Goal: Navigation & Orientation: Find specific page/section

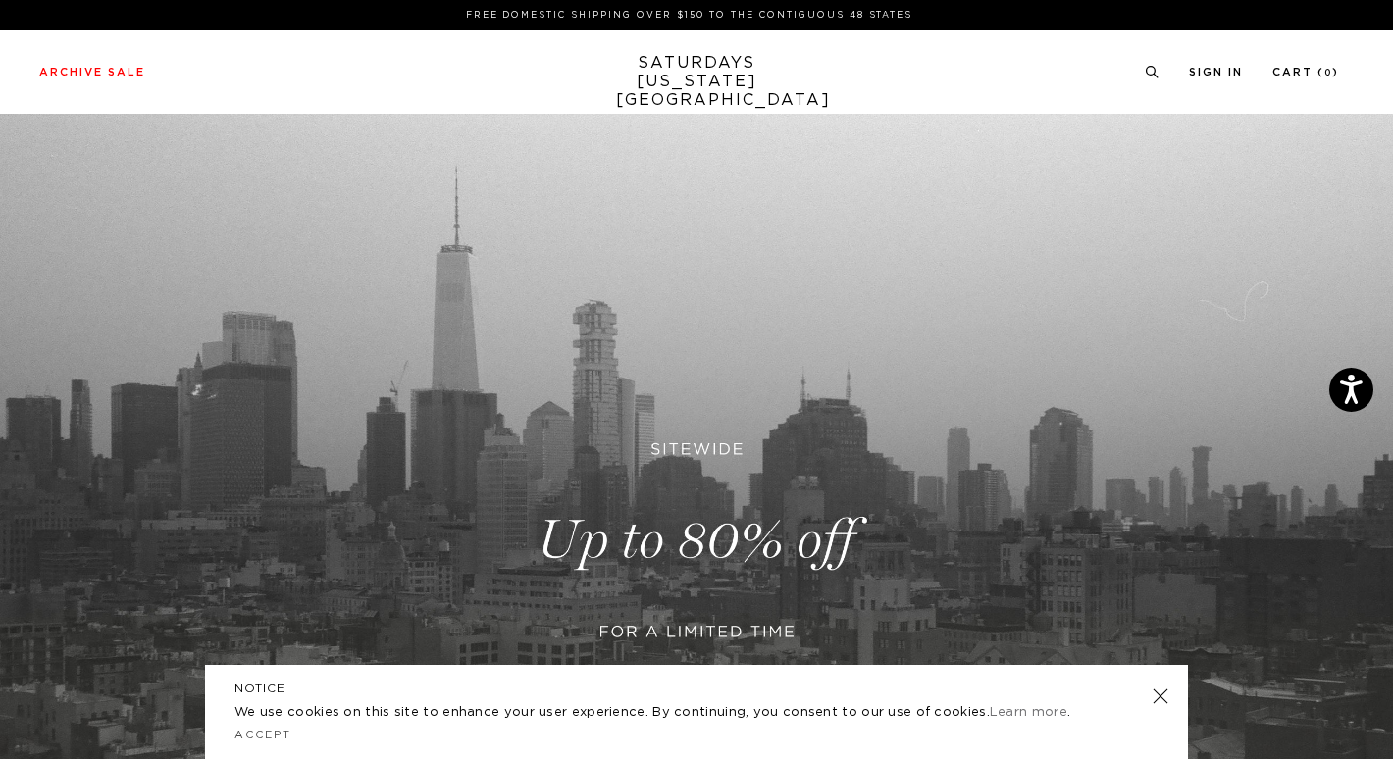
click at [725, 68] on link "SATURDAYS [US_STATE][GEOGRAPHIC_DATA]" at bounding box center [697, 82] width 162 height 56
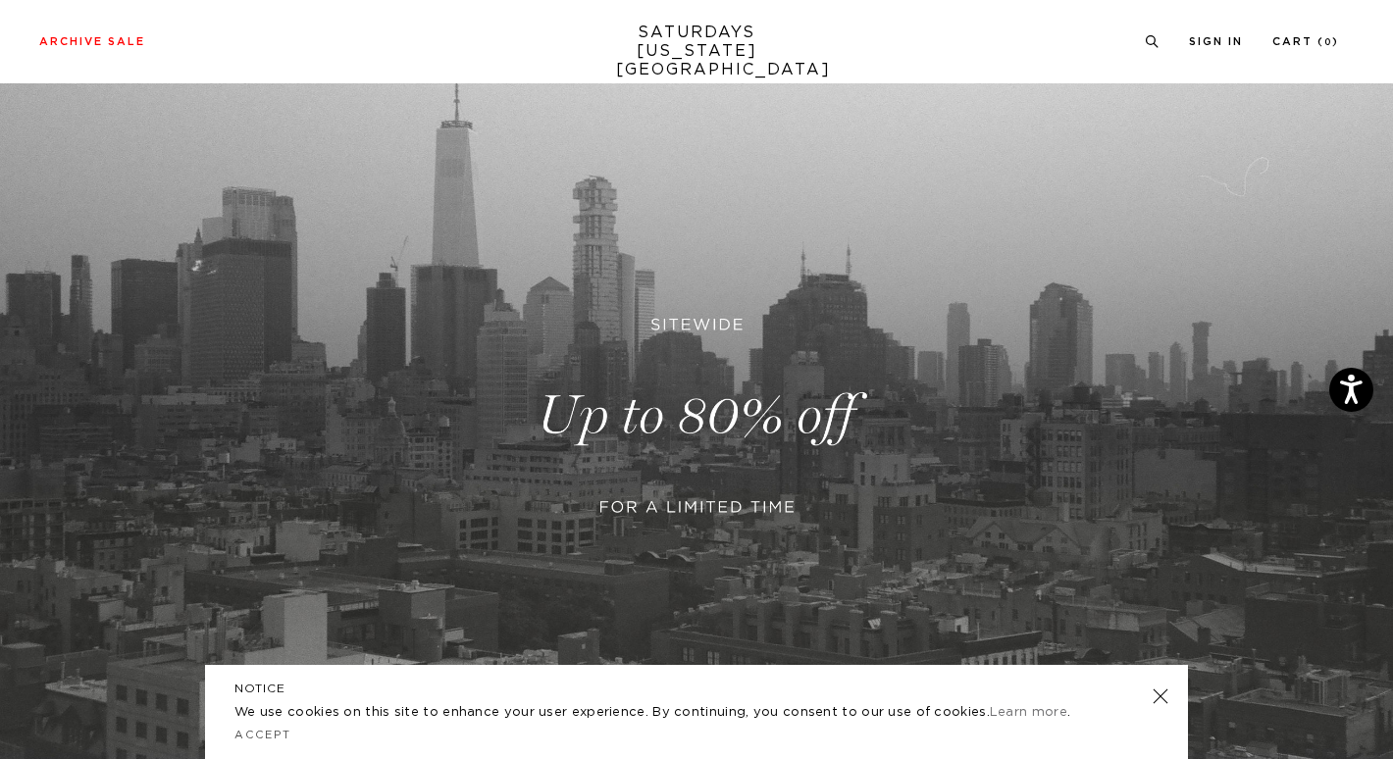
scroll to position [541, 0]
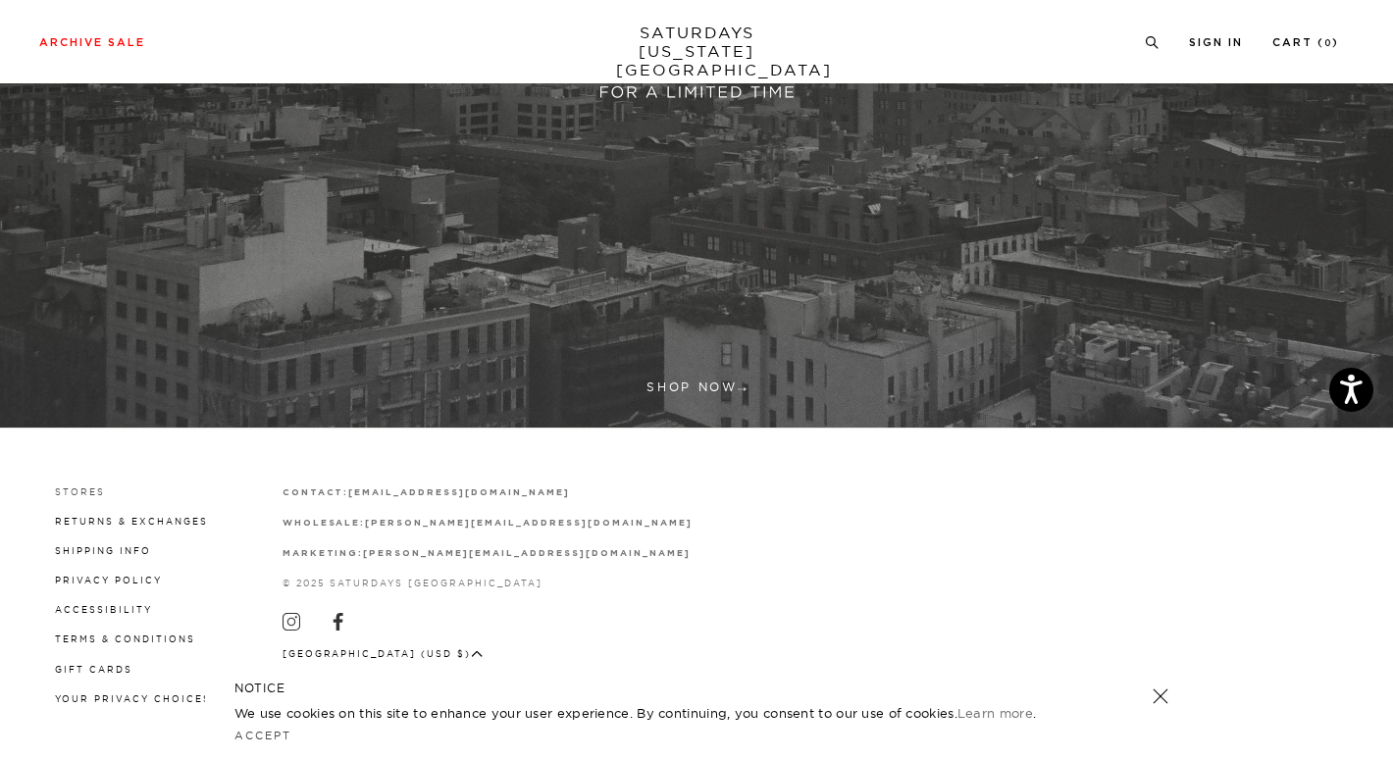
click at [94, 493] on link "Stores" at bounding box center [80, 492] width 50 height 11
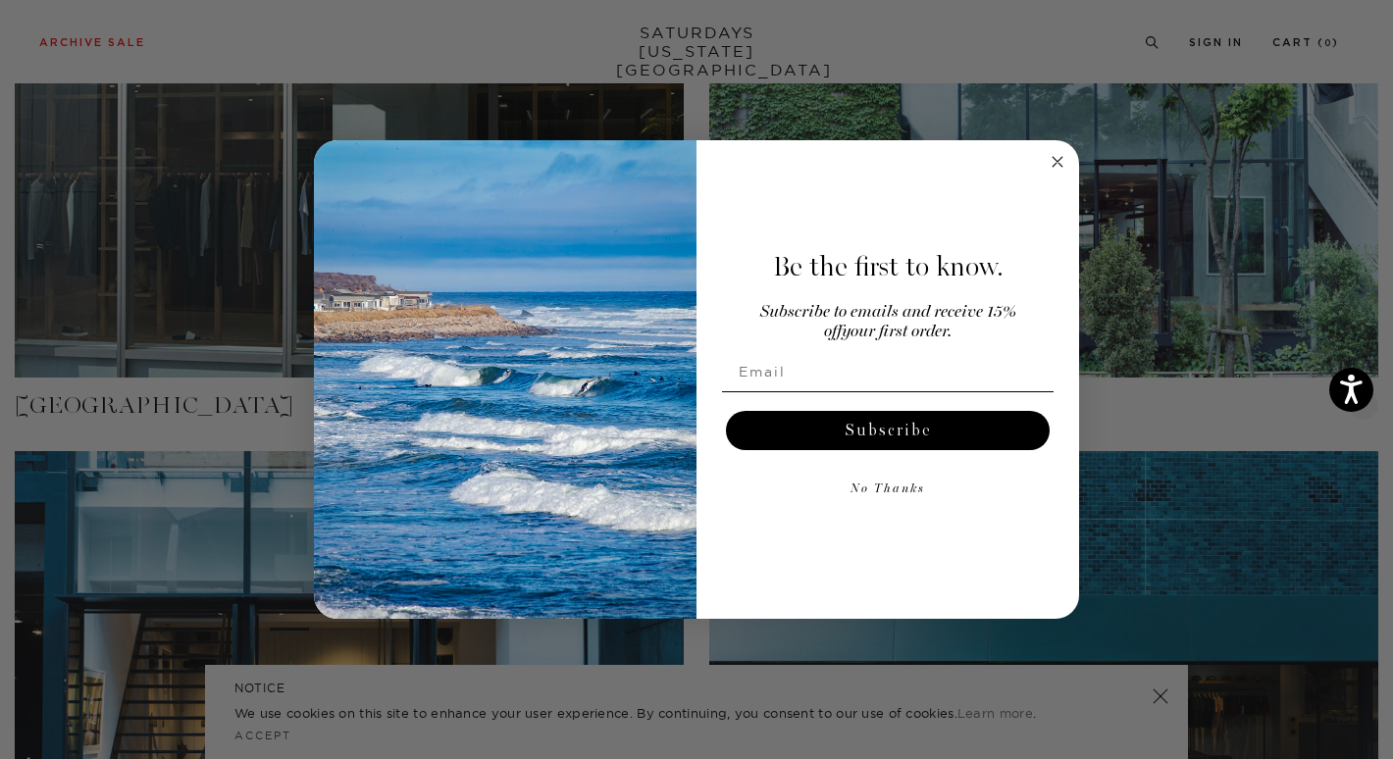
scroll to position [1864, 0]
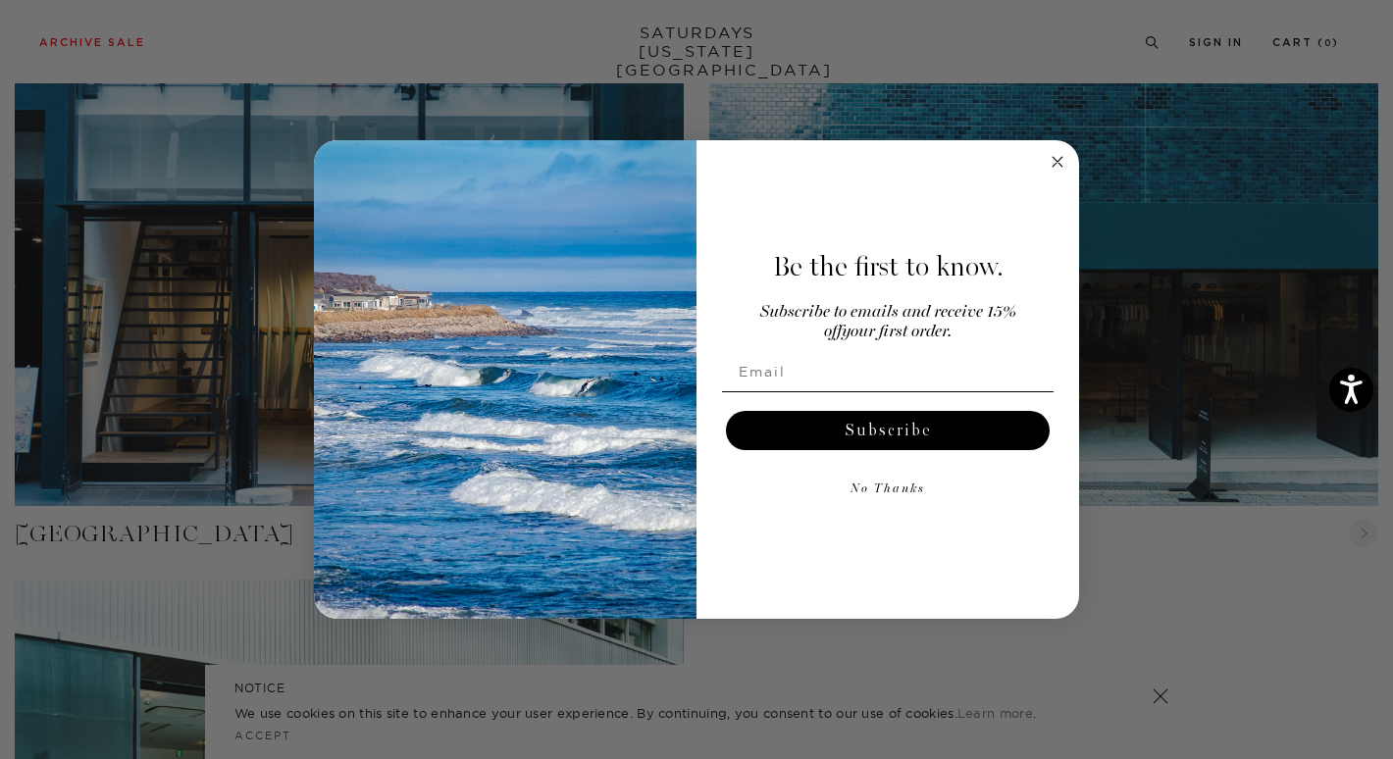
click at [1056, 157] on circle "Close dialog" at bounding box center [1058, 162] width 23 height 23
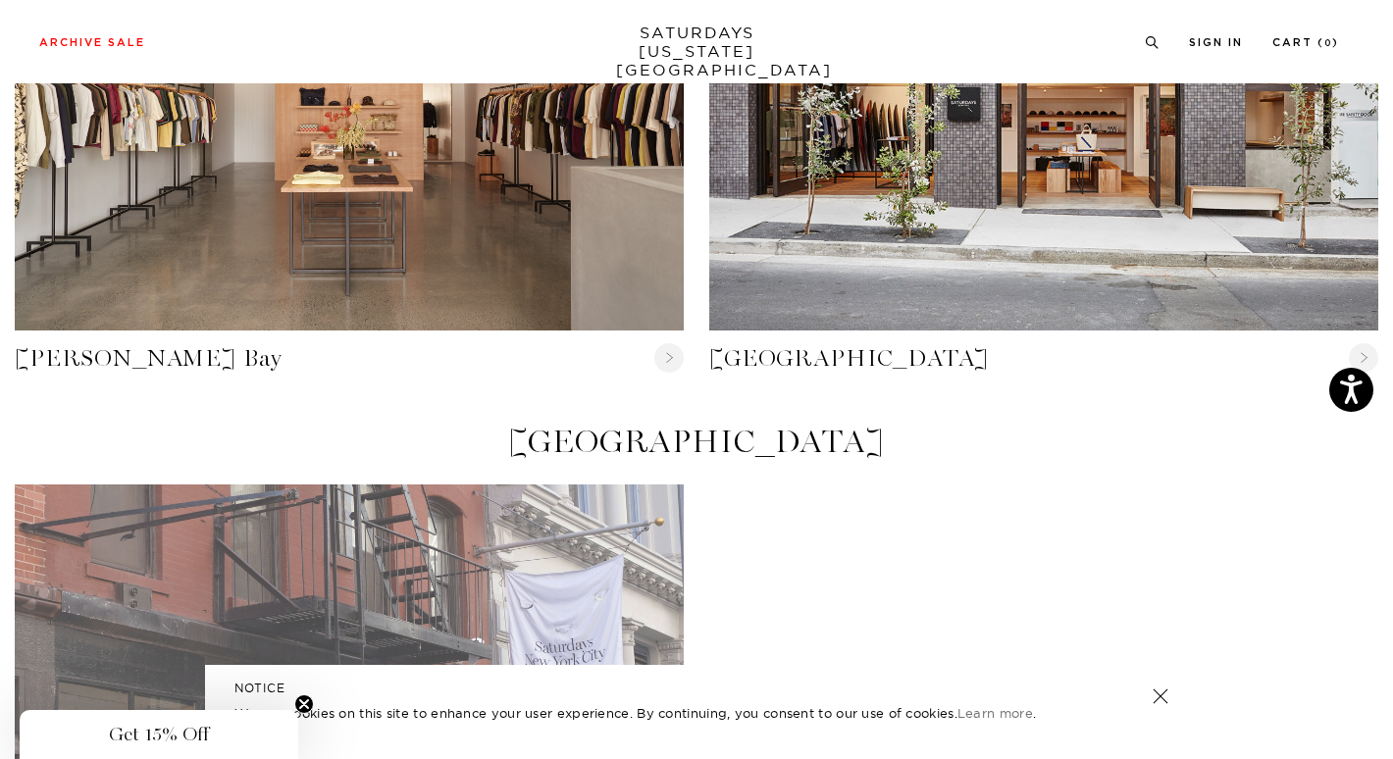
scroll to position [687, 0]
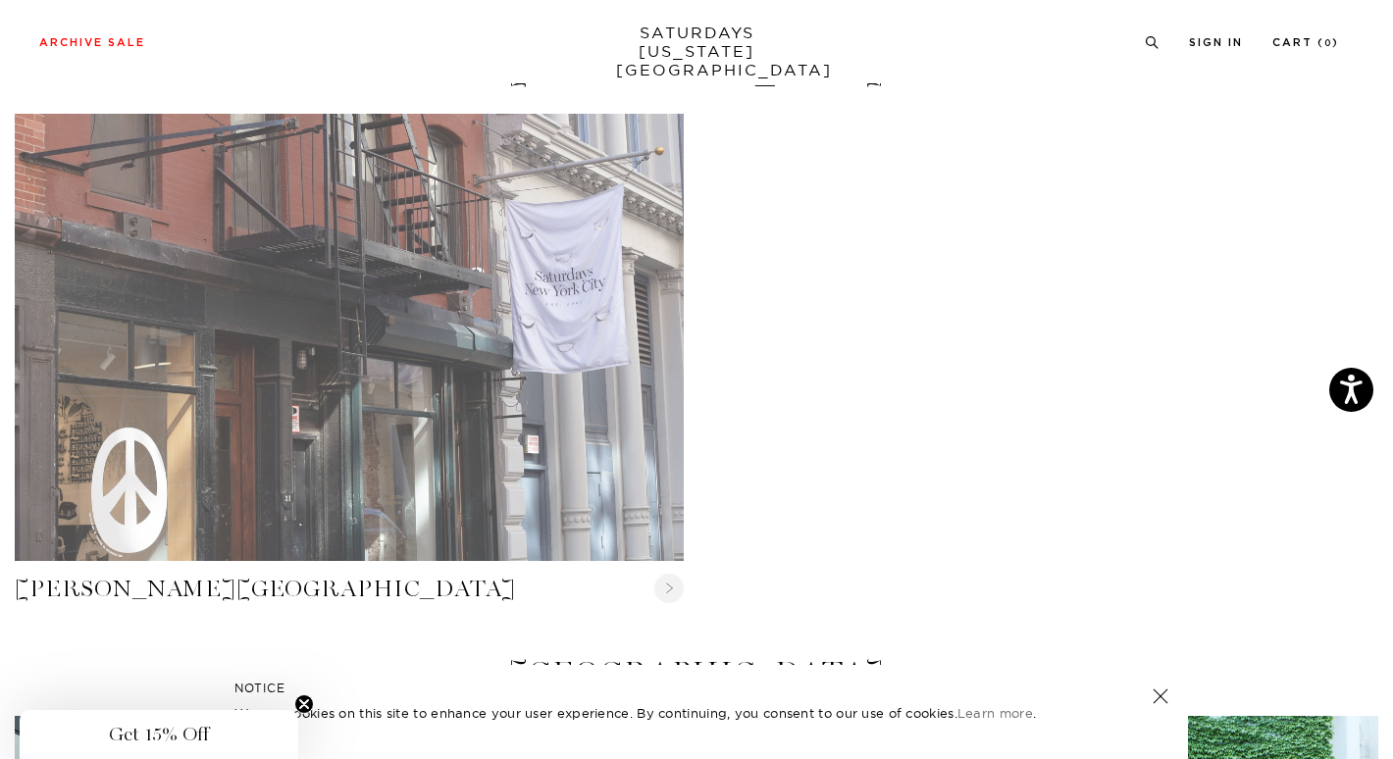
click at [227, 343] on link "Crosby Street" at bounding box center [349, 337] width 669 height 447
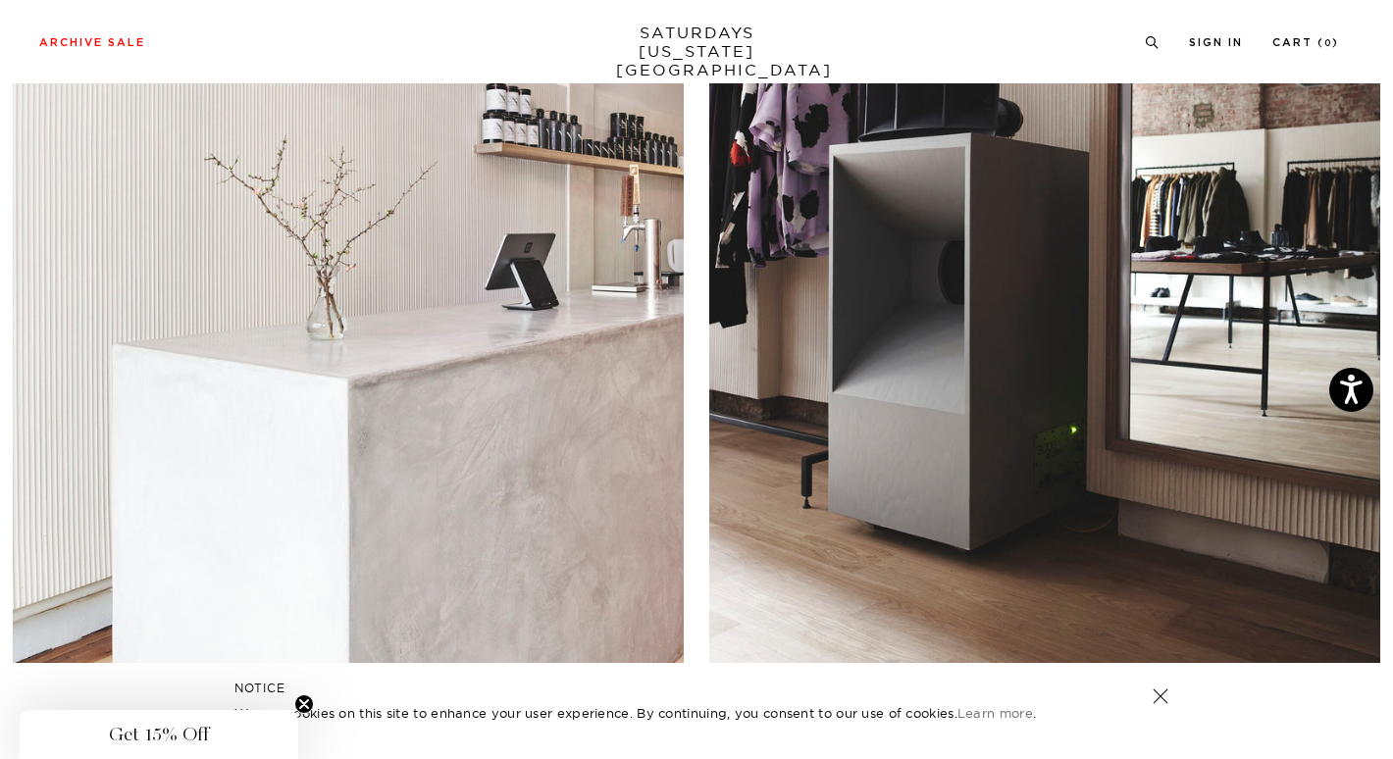
scroll to position [2844, 0]
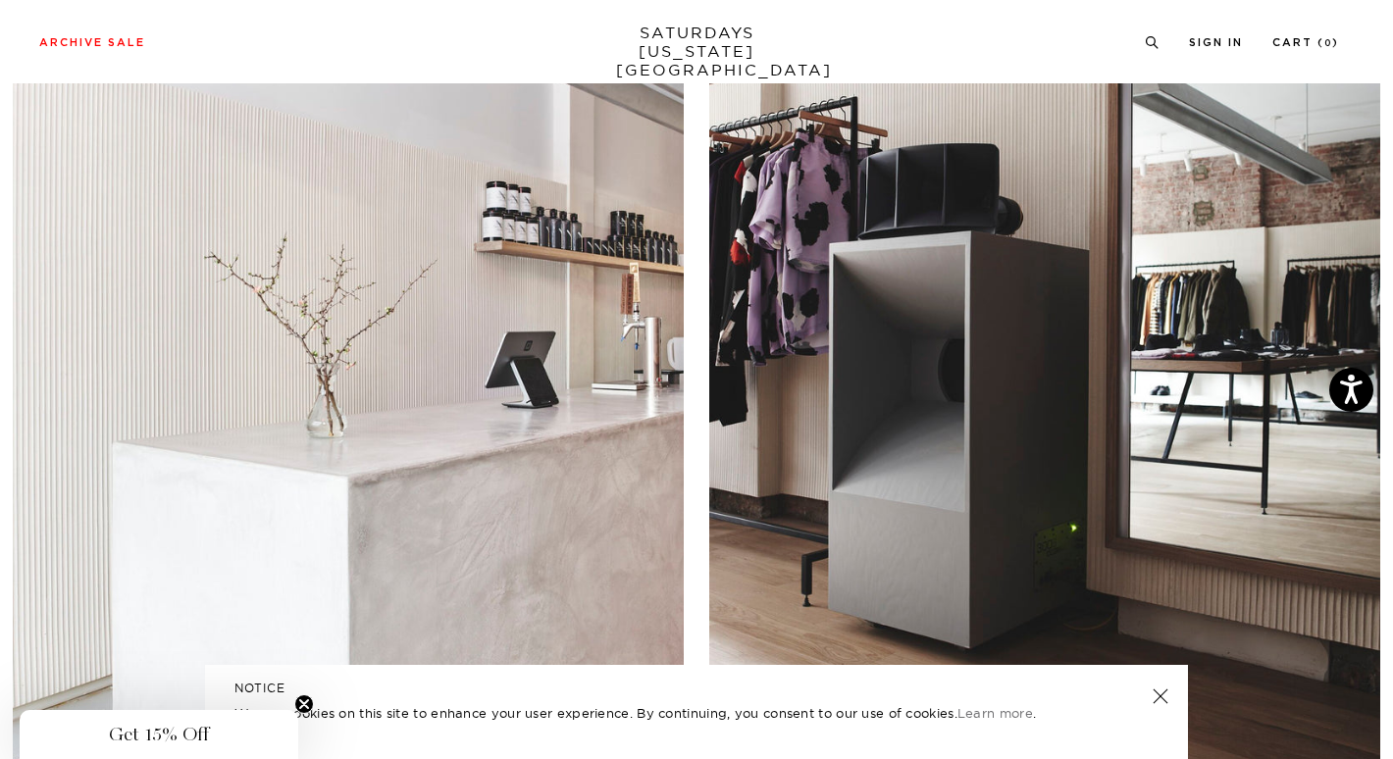
click at [1164, 694] on link at bounding box center [1160, 696] width 27 height 27
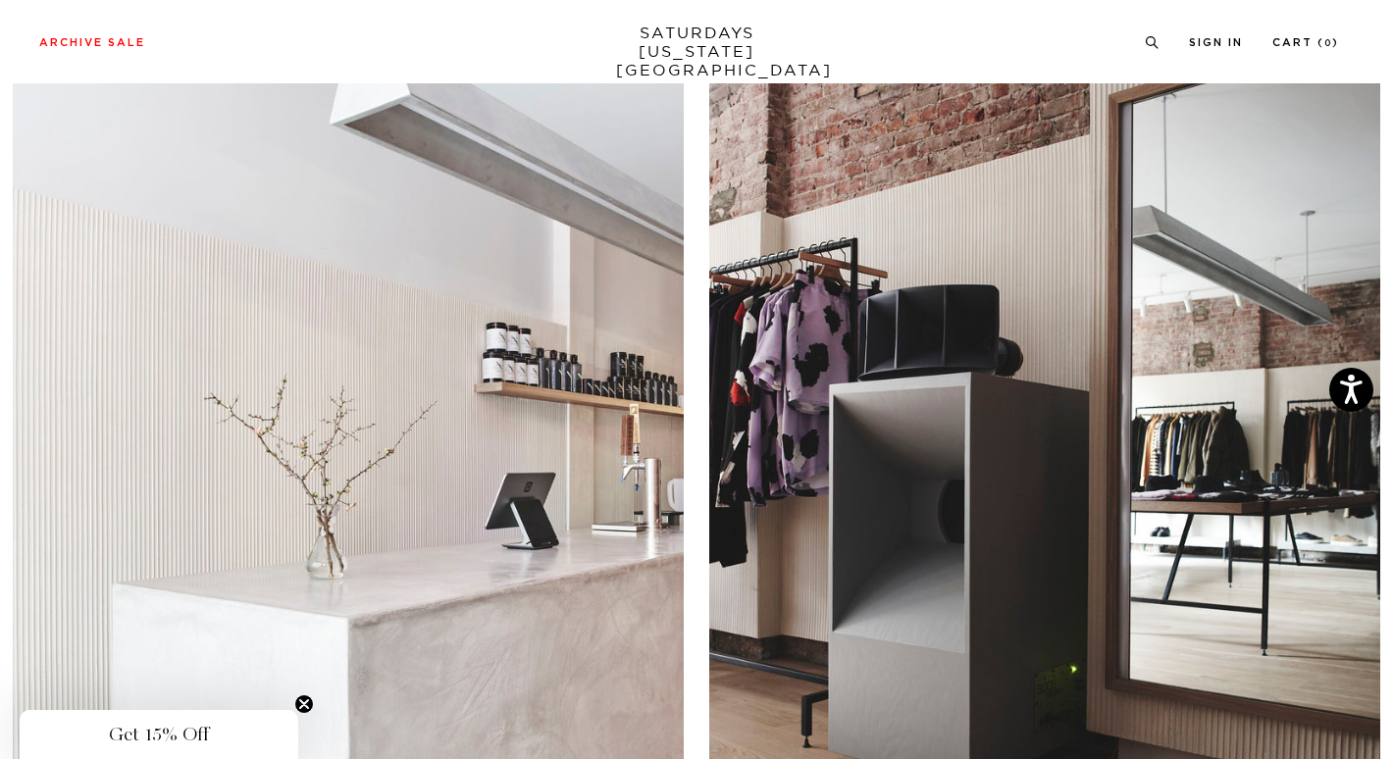
scroll to position [2746, 0]
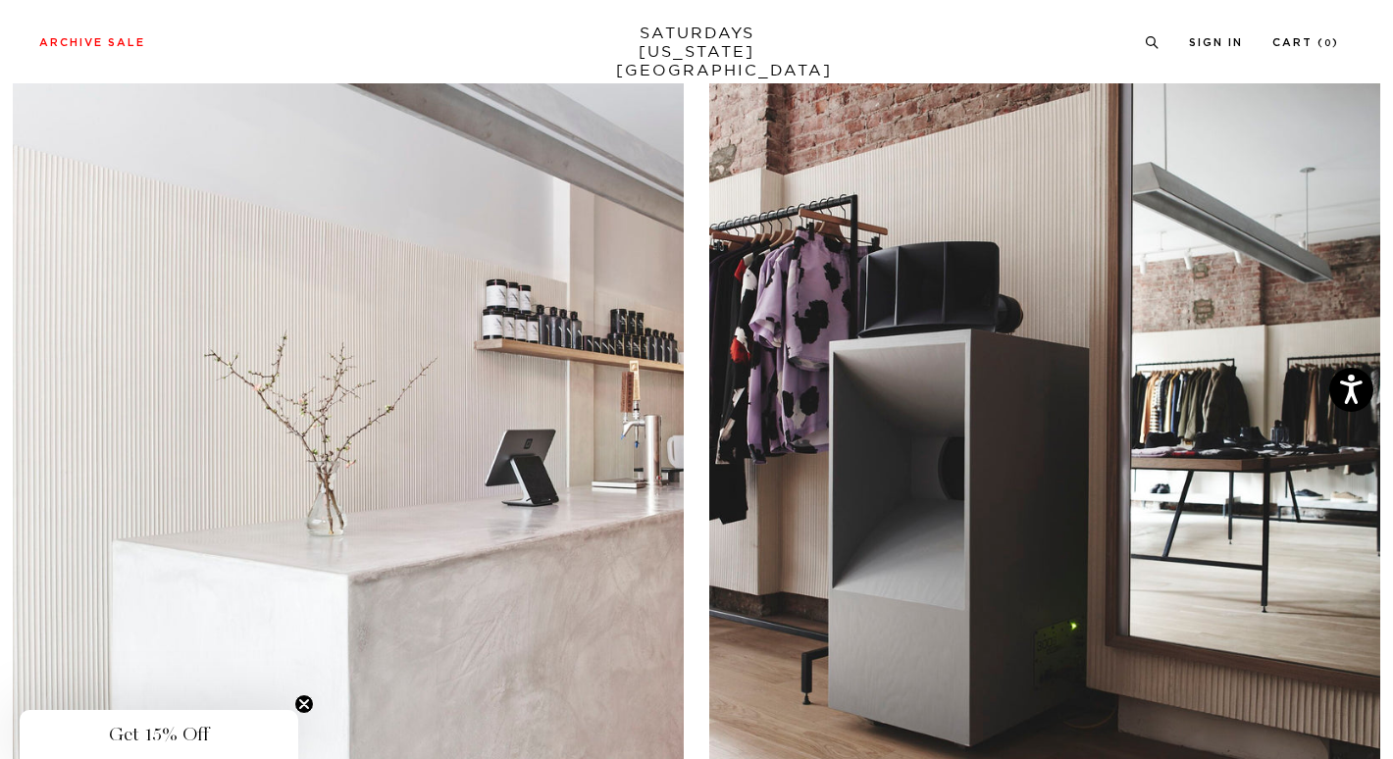
click at [707, 18] on div "Archive Sale Men's Tees Shirts Shorts Swim Knitwear Pants Sweats Women's" at bounding box center [696, 41] width 1393 height 83
click at [708, 36] on link "SATURDAYS NEW YORK CITY" at bounding box center [697, 52] width 162 height 56
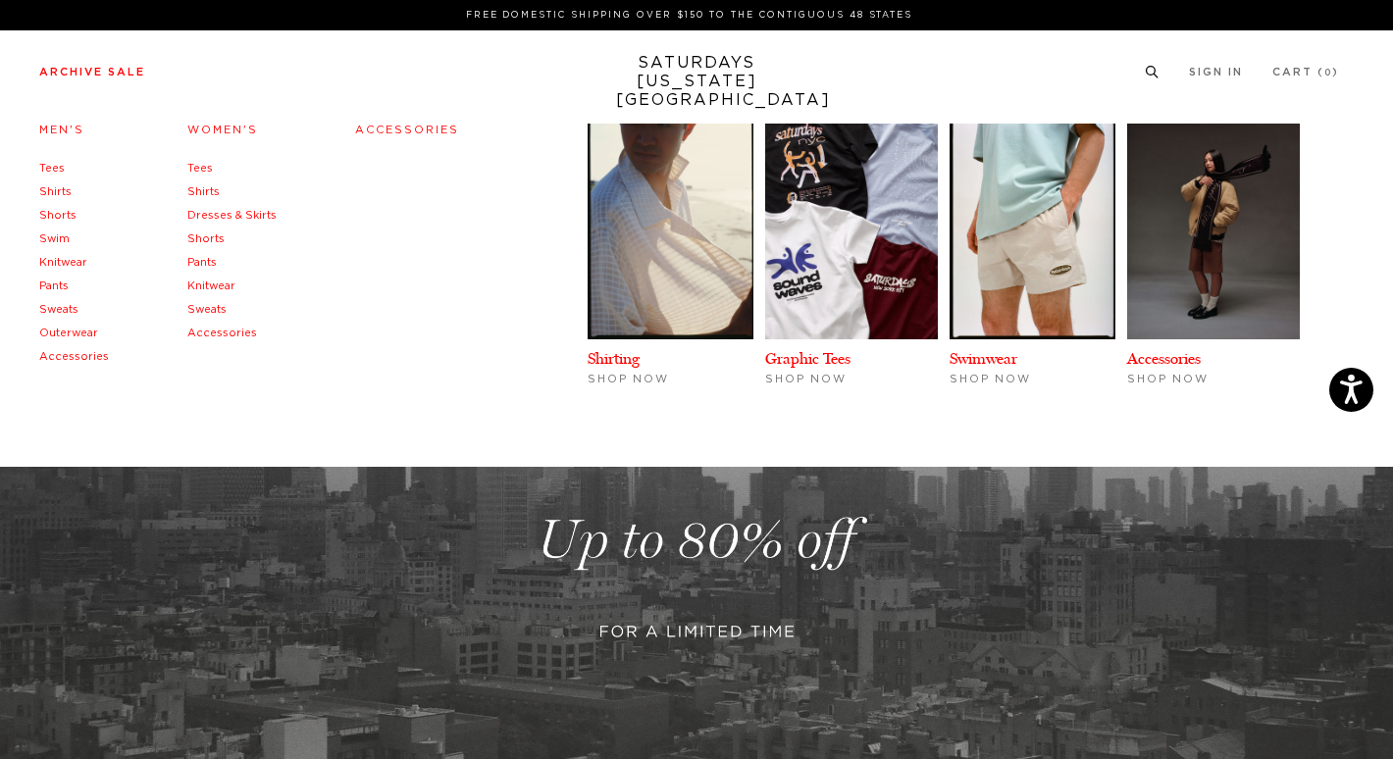
click at [47, 171] on link "Tees" at bounding box center [52, 168] width 26 height 11
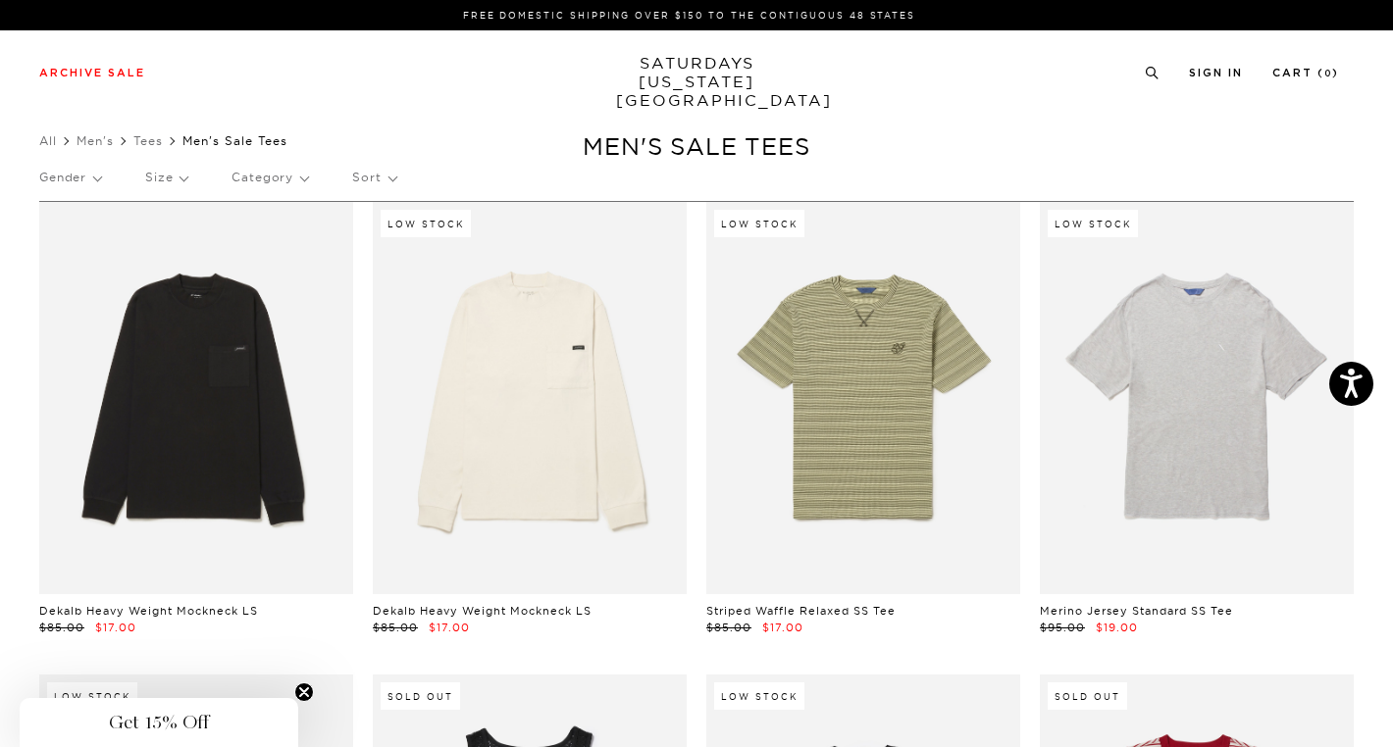
click at [672, 67] on link "SATURDAYS [US_STATE][GEOGRAPHIC_DATA]" at bounding box center [697, 82] width 162 height 56
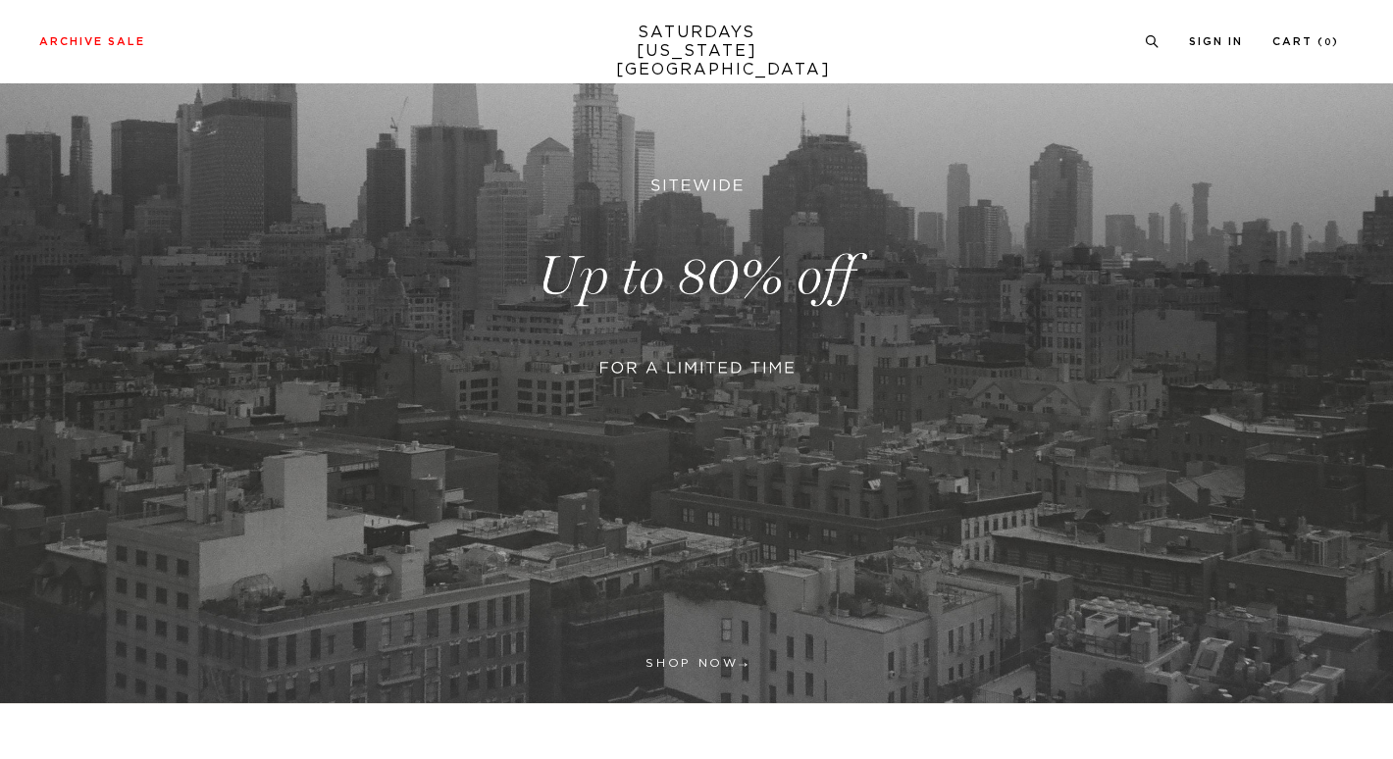
scroll to position [541, 0]
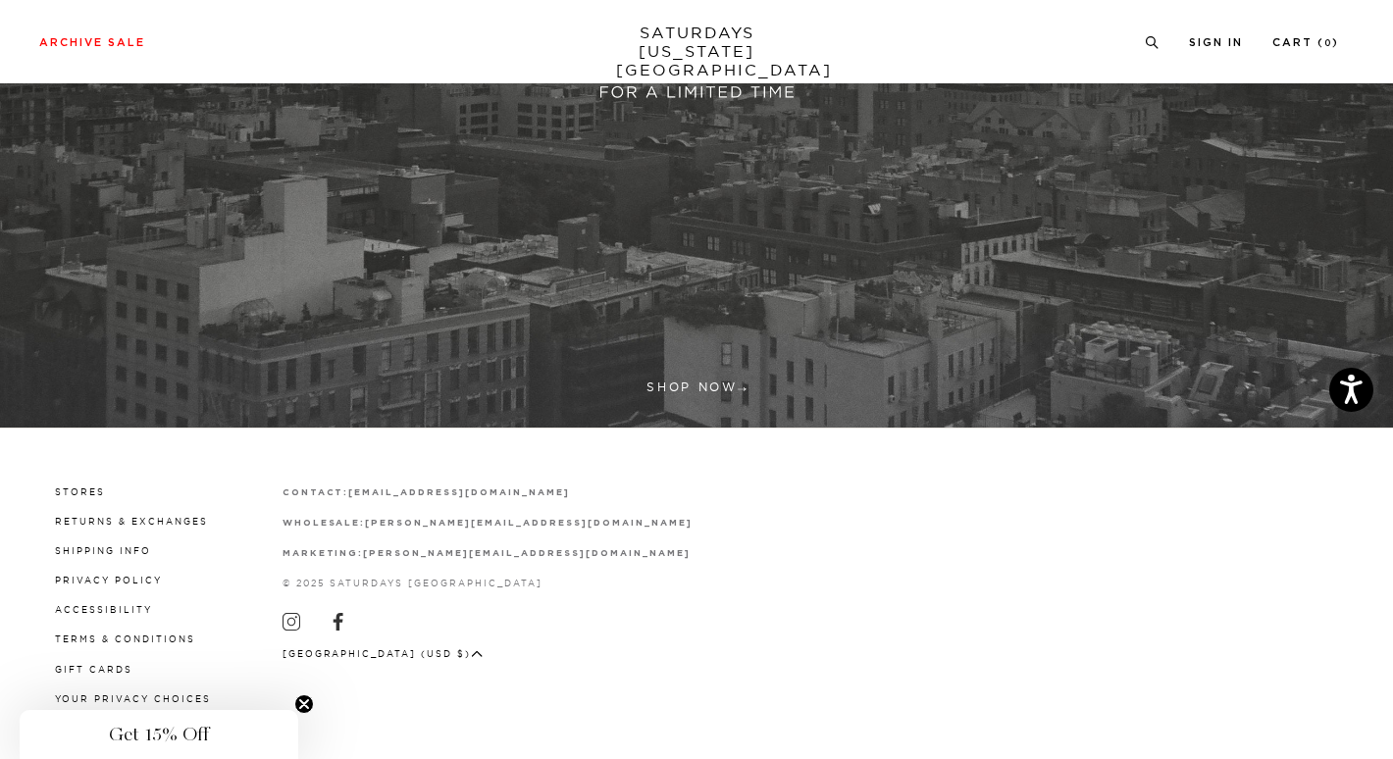
click at [360, 488] on strong "[EMAIL_ADDRESS][DOMAIN_NAME]" at bounding box center [458, 492] width 221 height 9
click at [1031, 315] on link at bounding box center [696, 0] width 1393 height 852
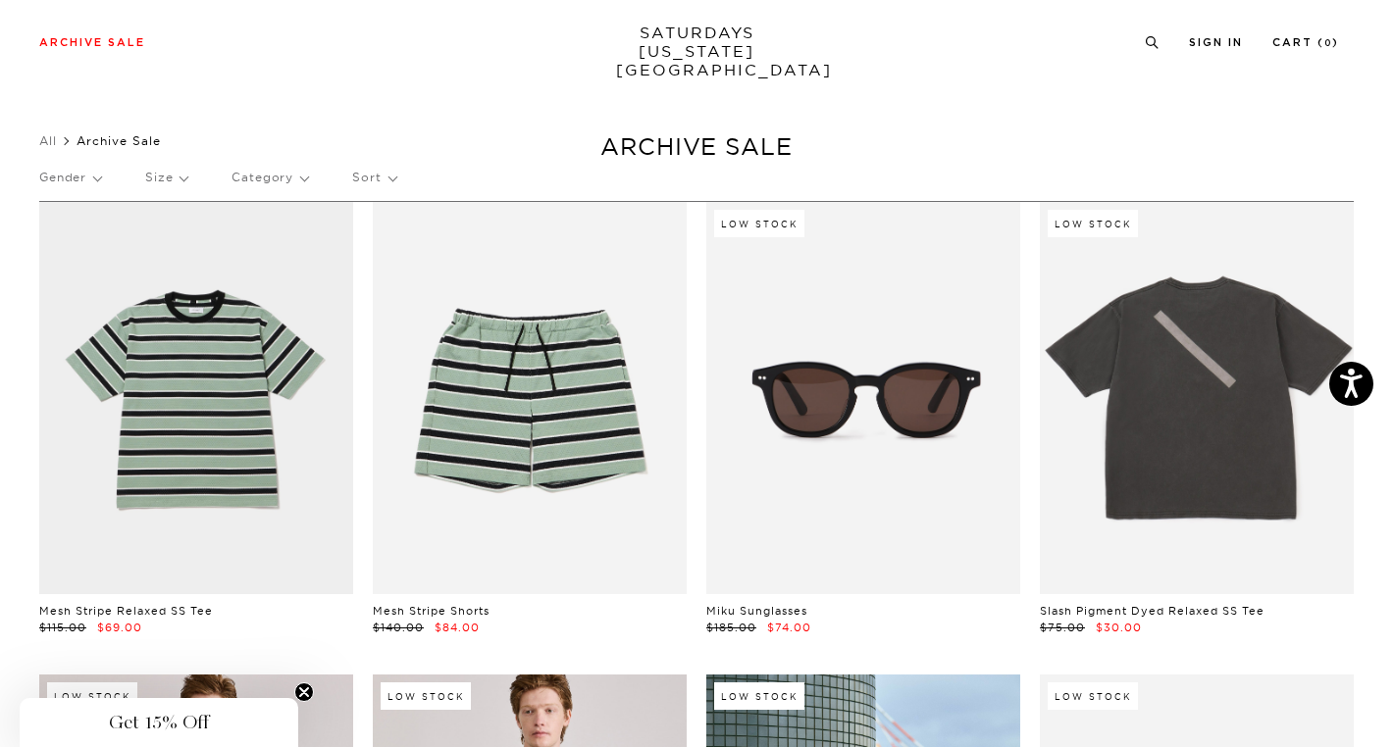
scroll to position [392, 0]
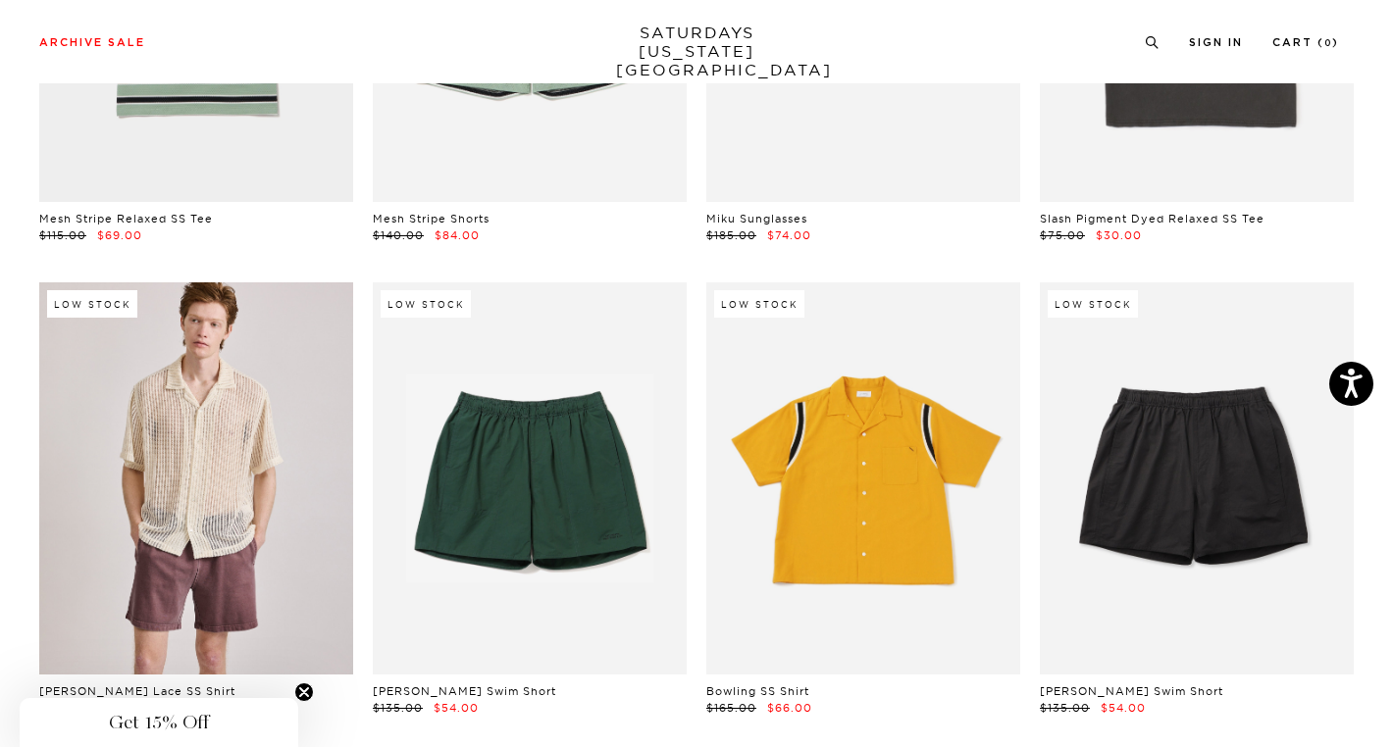
click at [813, 435] on link at bounding box center [863, 478] width 314 height 392
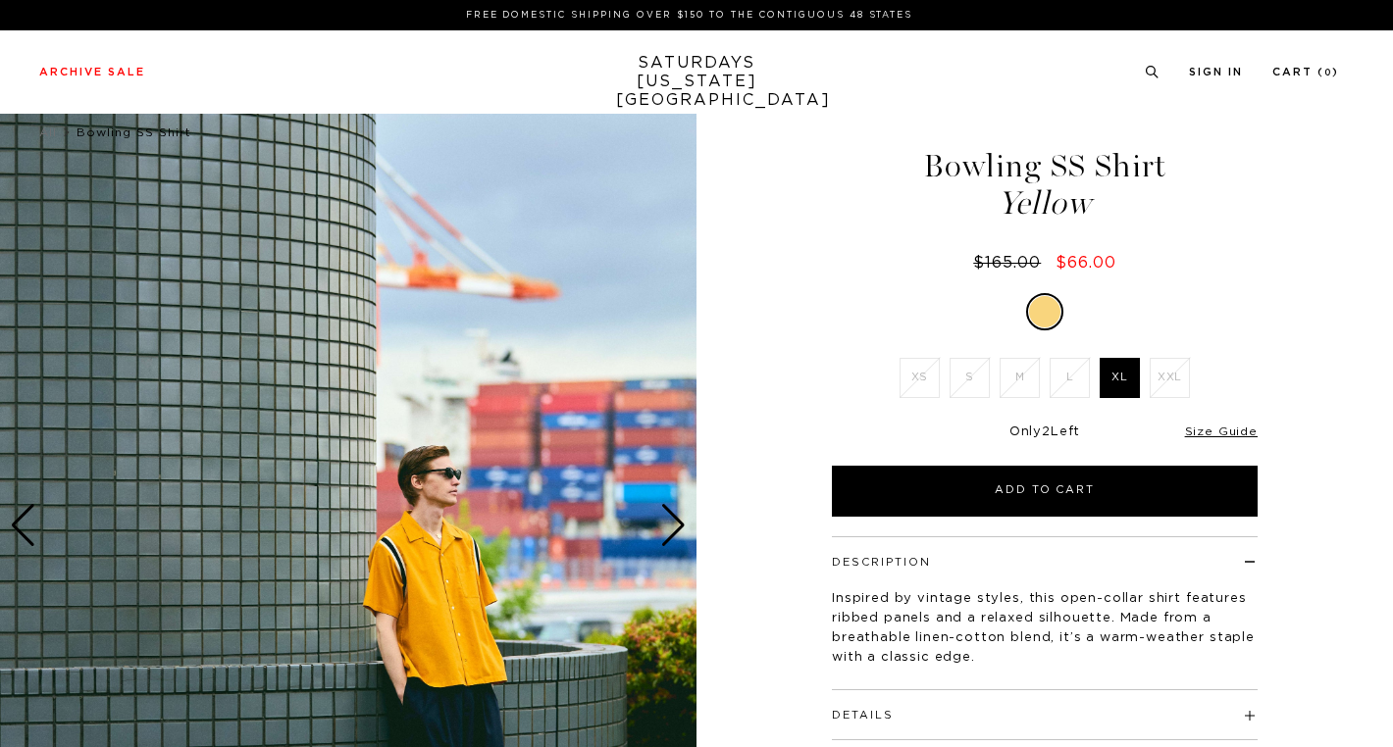
scroll to position [490, 0]
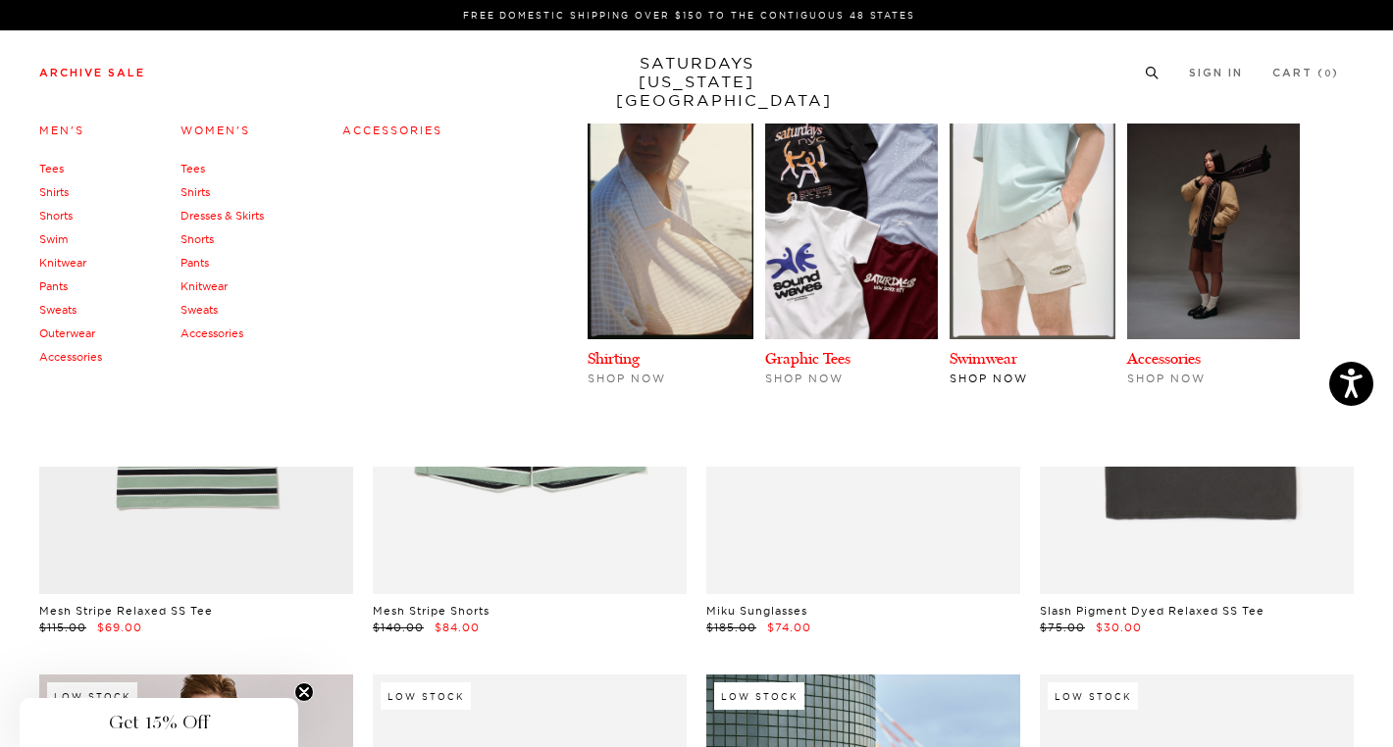
click at [1037, 319] on img at bounding box center [1032, 232] width 166 height 216
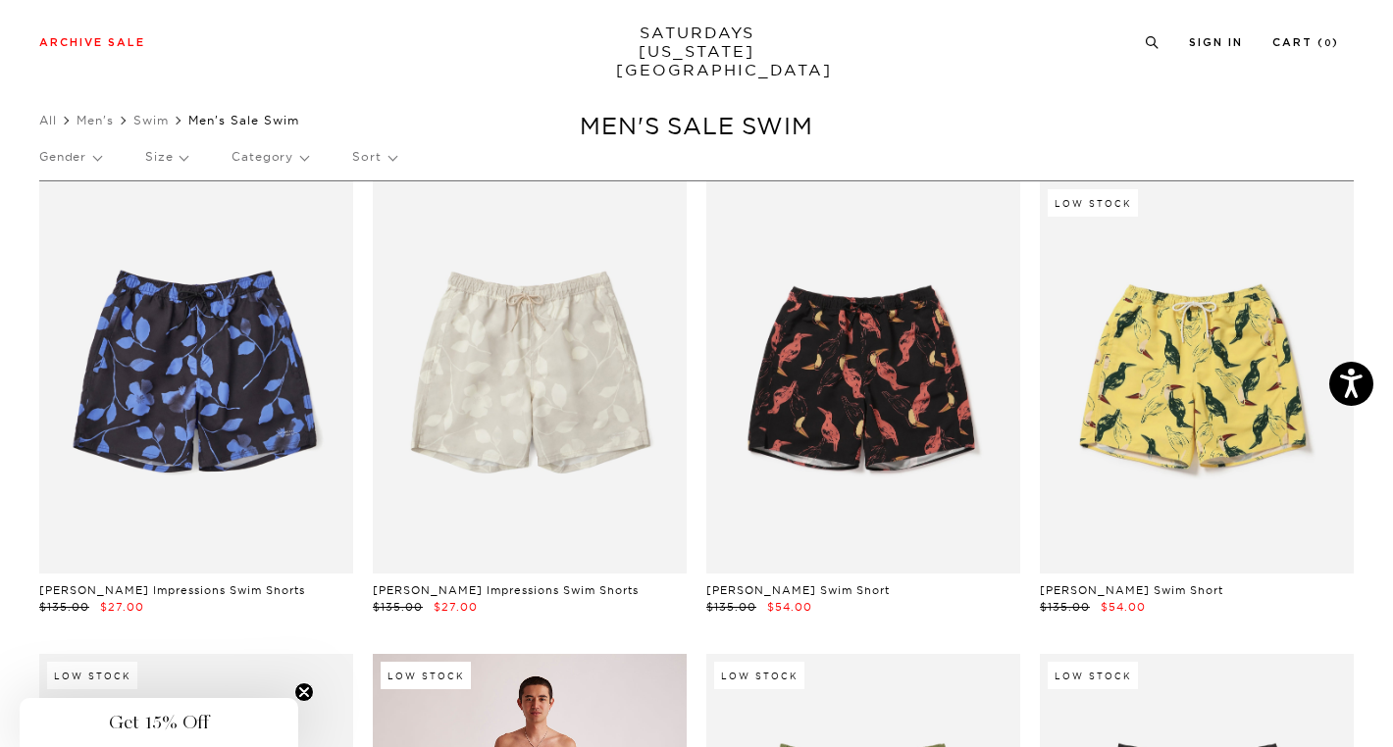
scroll to position [589, 0]
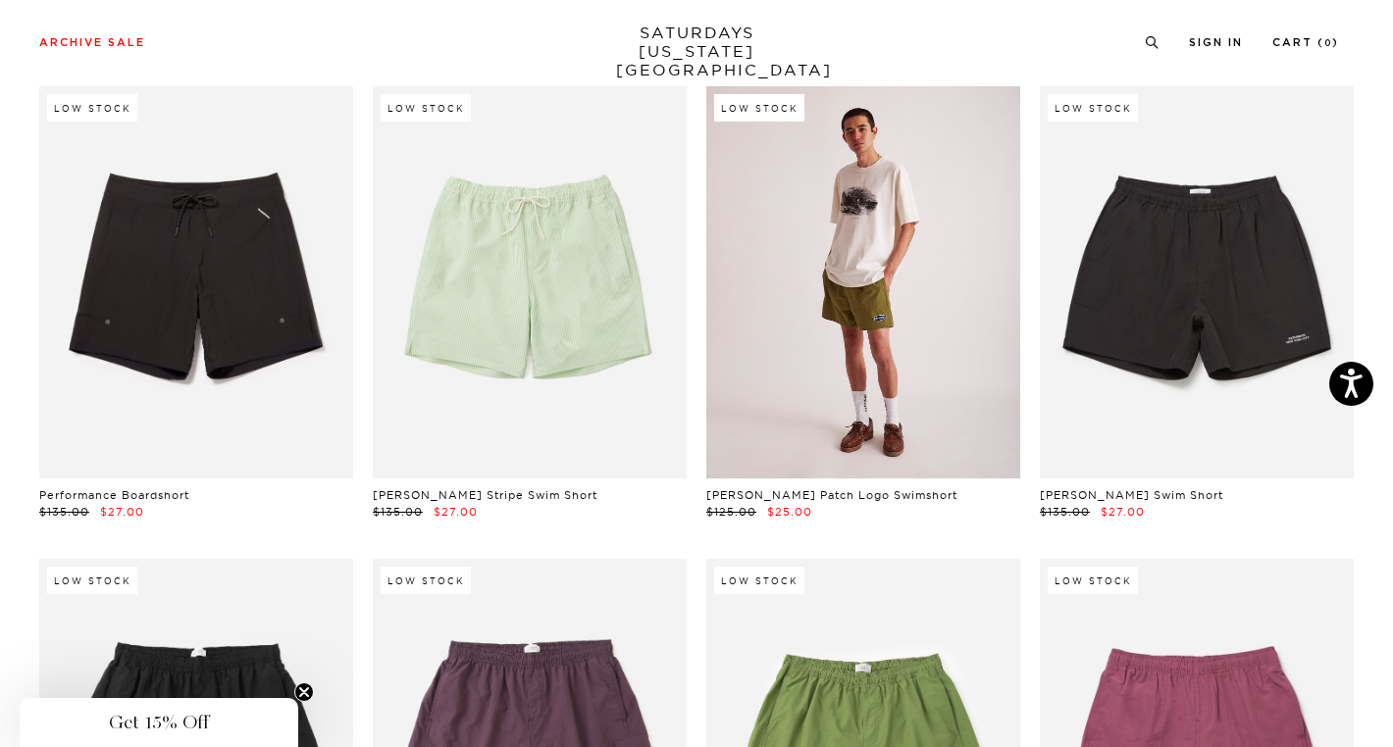
click at [847, 273] on link at bounding box center [863, 282] width 314 height 392
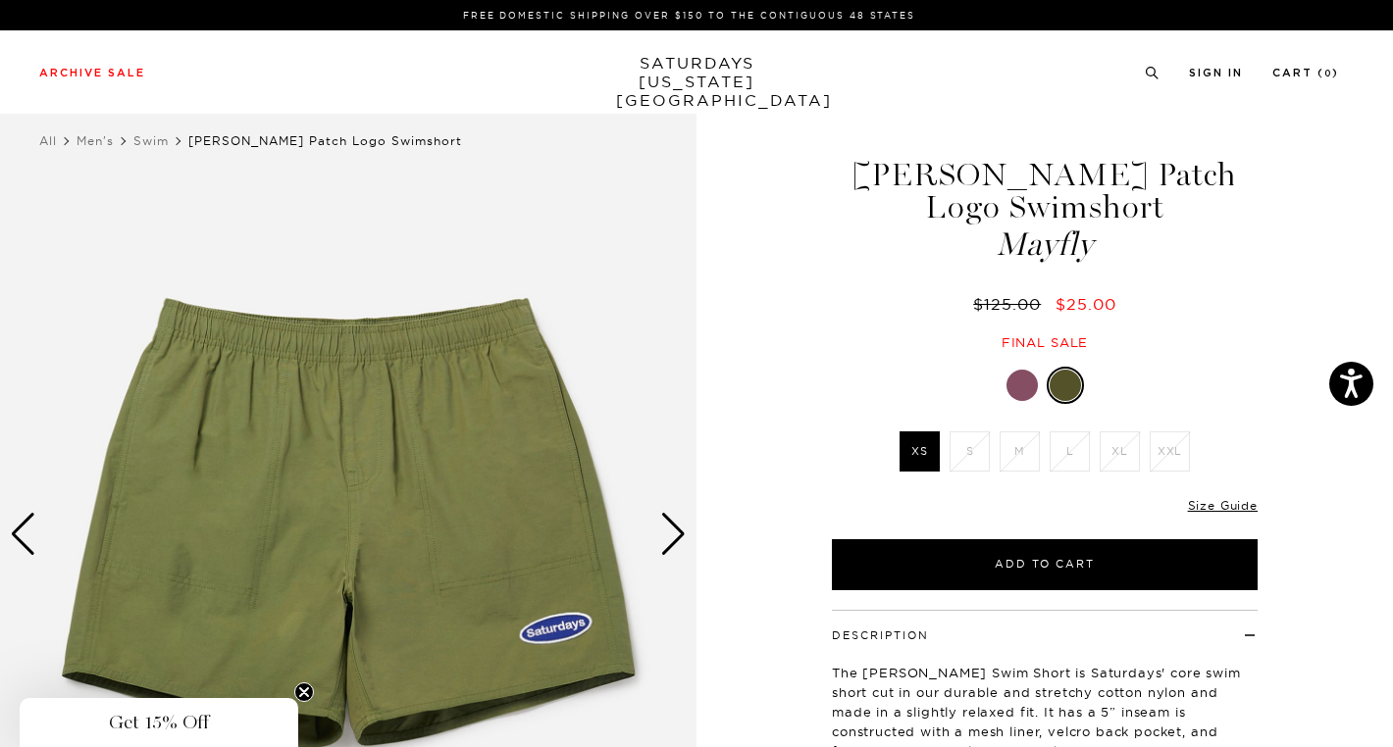
click at [680, 536] on div "Next slide" at bounding box center [673, 534] width 26 height 43
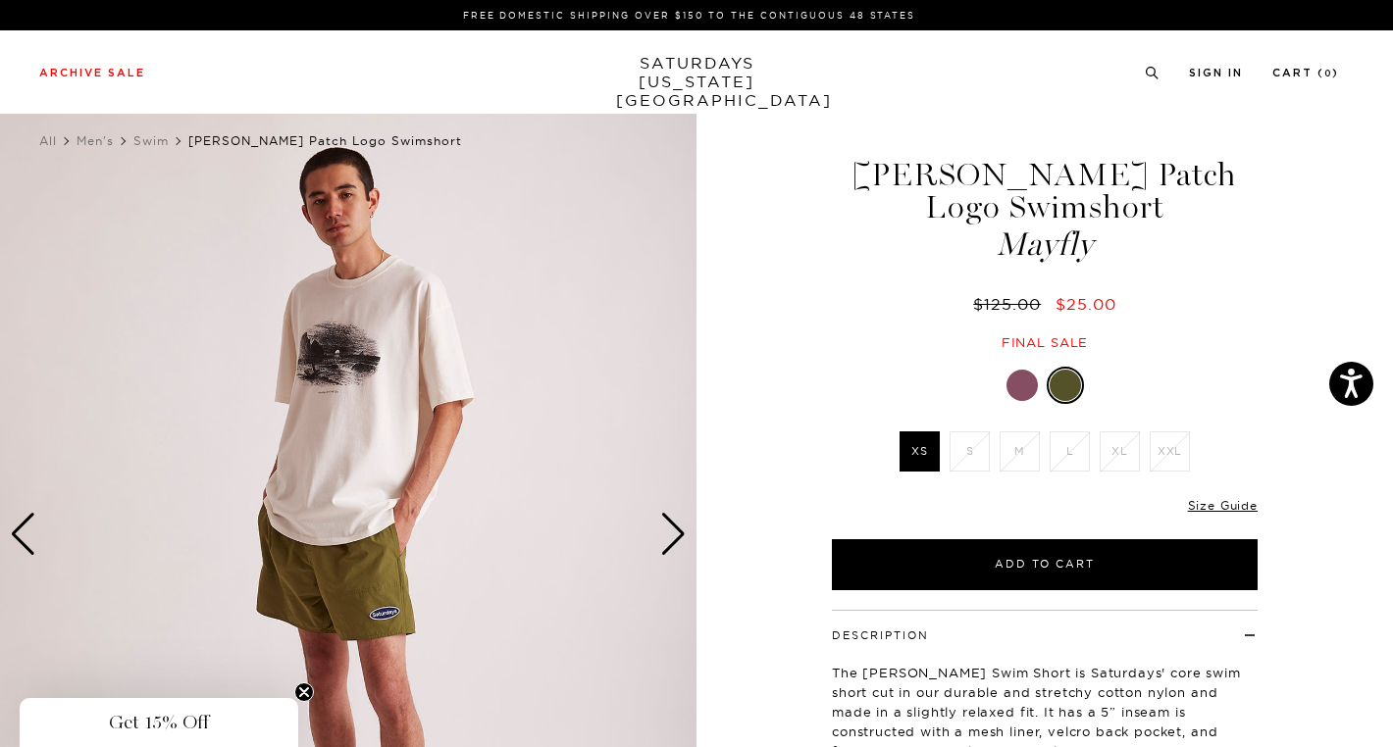
click at [32, 541] on div "Previous slide" at bounding box center [23, 534] width 26 height 43
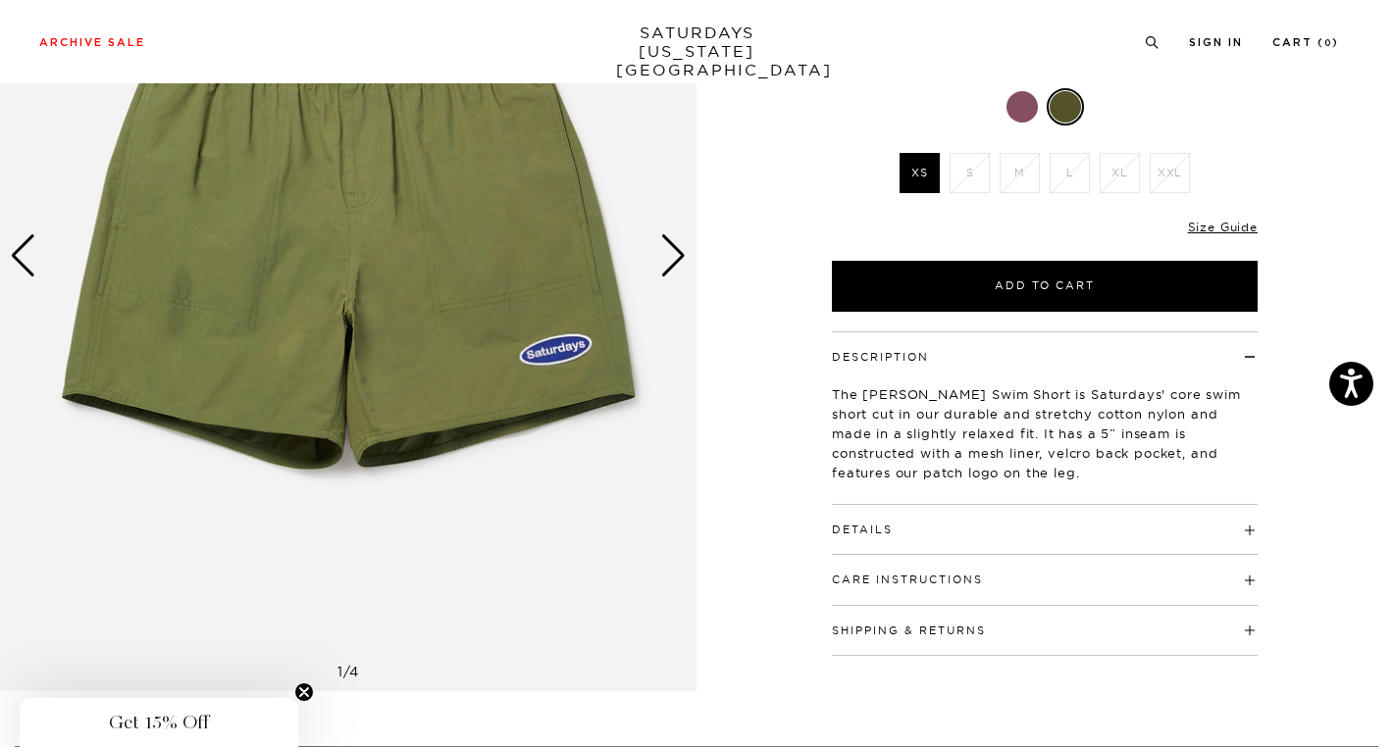
scroll to position [294, 0]
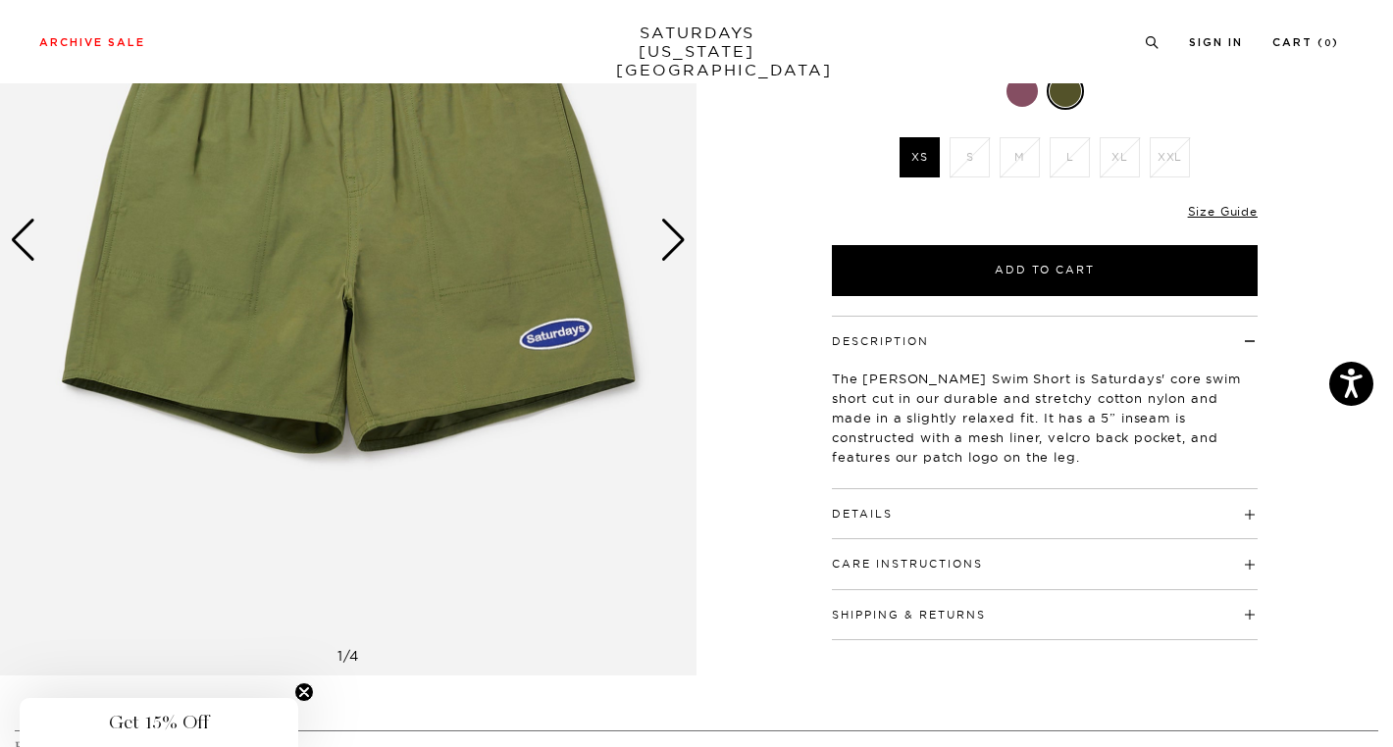
click at [681, 237] on div "Next slide" at bounding box center [673, 240] width 26 height 43
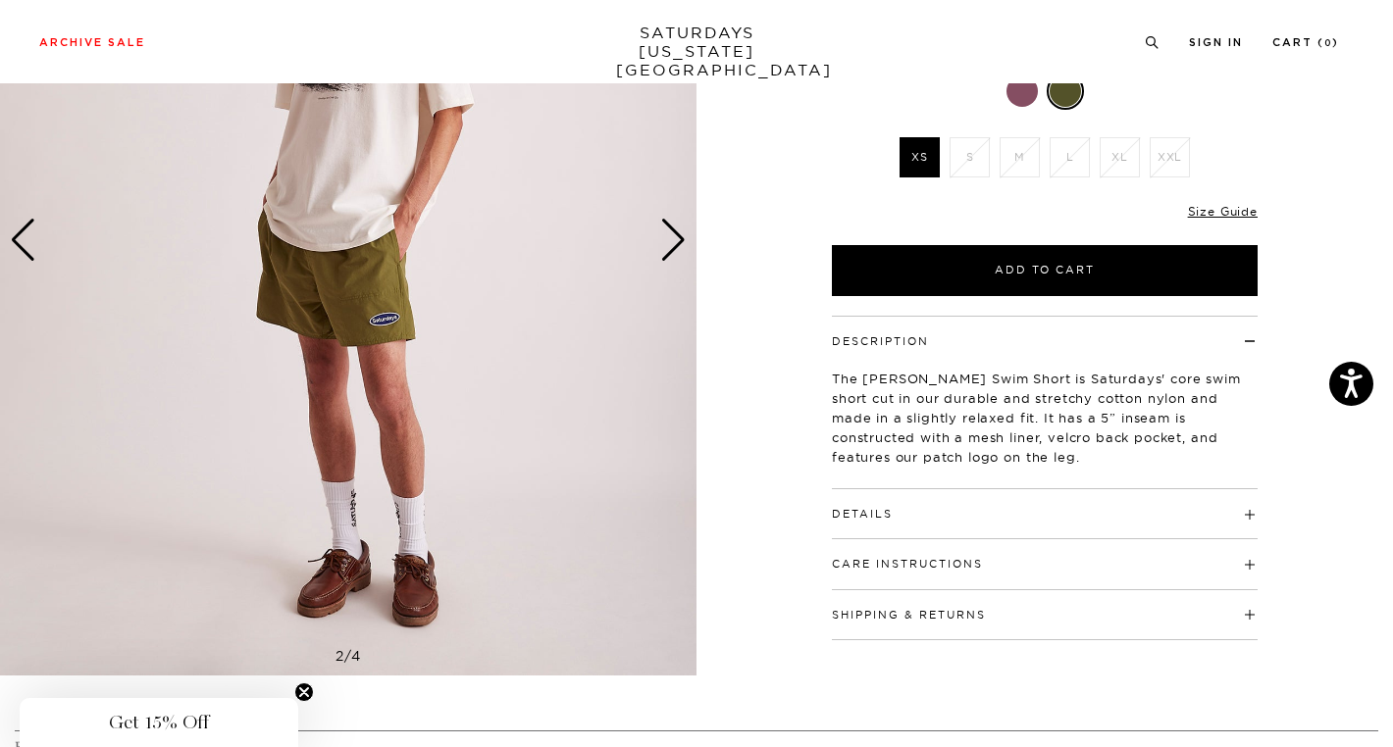
click at [677, 239] on div "Next slide" at bounding box center [673, 240] width 26 height 43
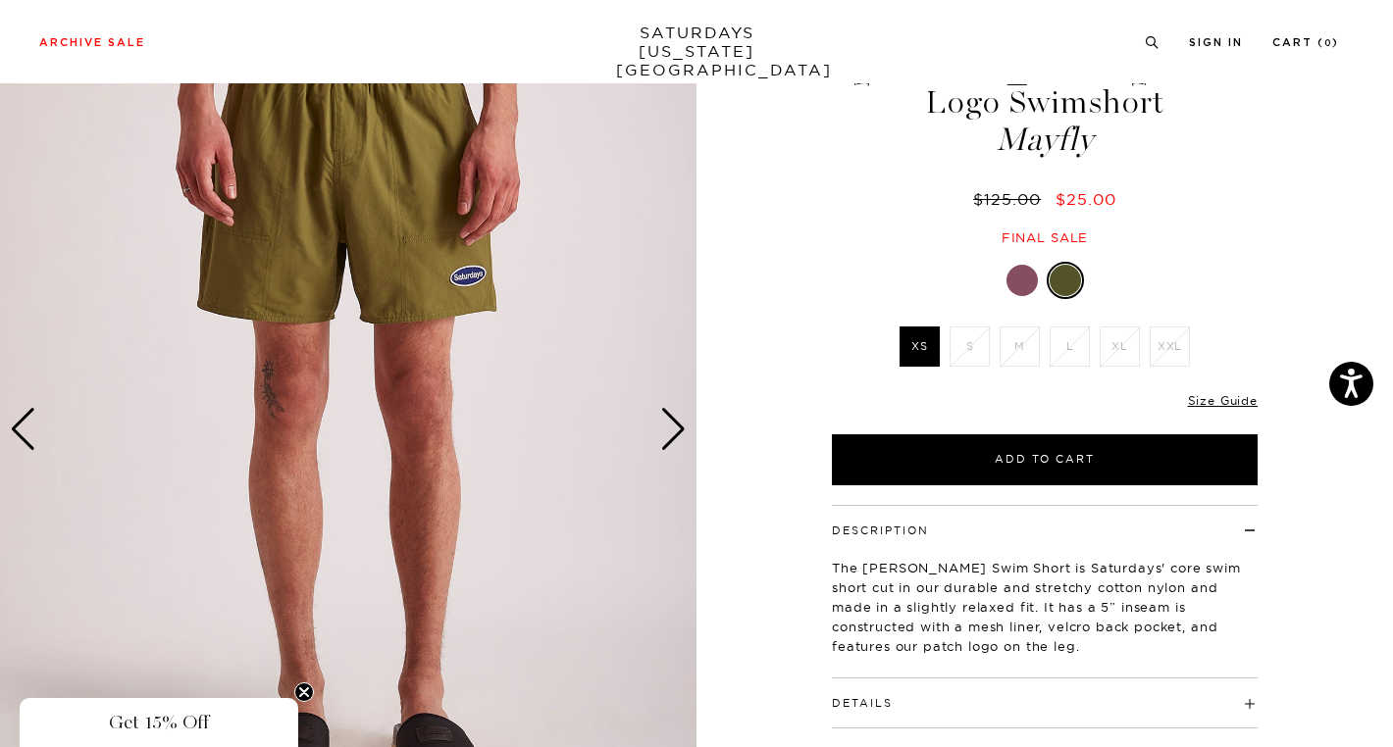
scroll to position [0, 0]
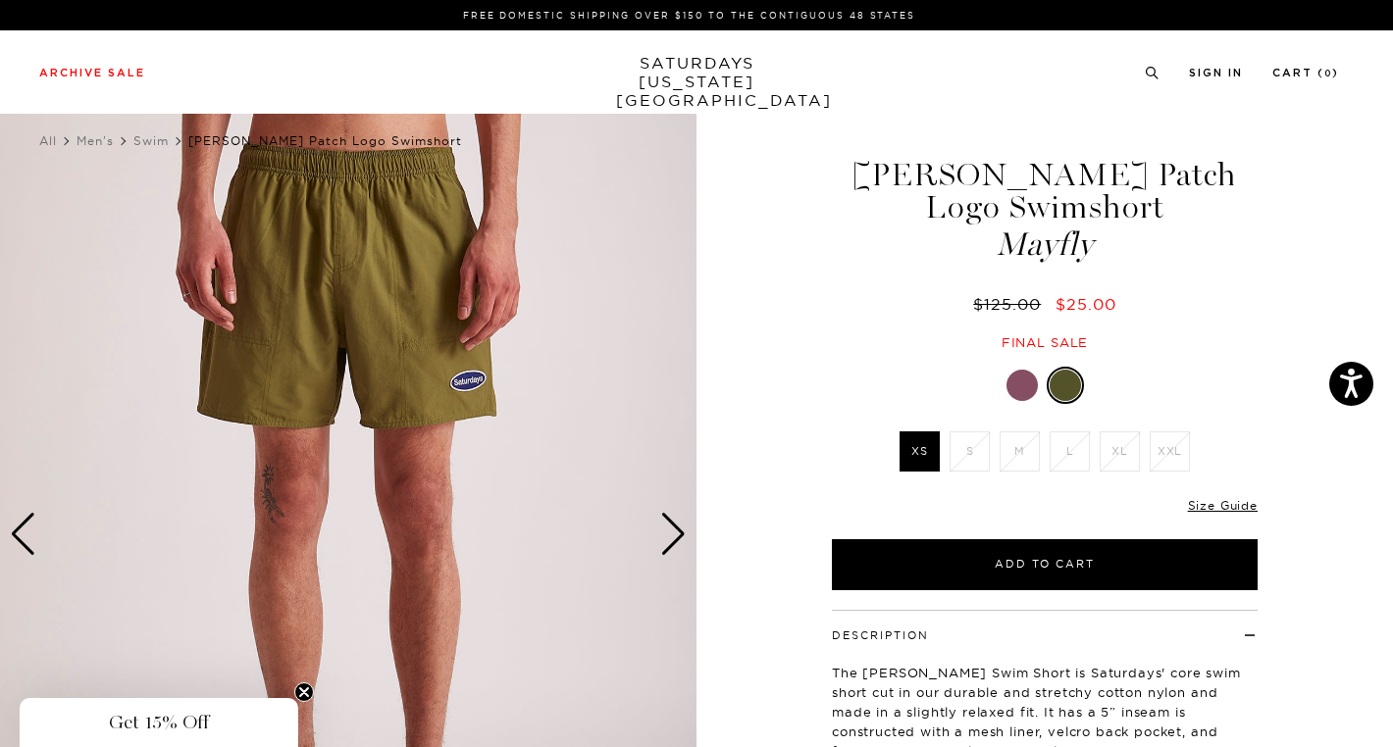
click at [670, 535] on div "Next slide" at bounding box center [673, 534] width 26 height 43
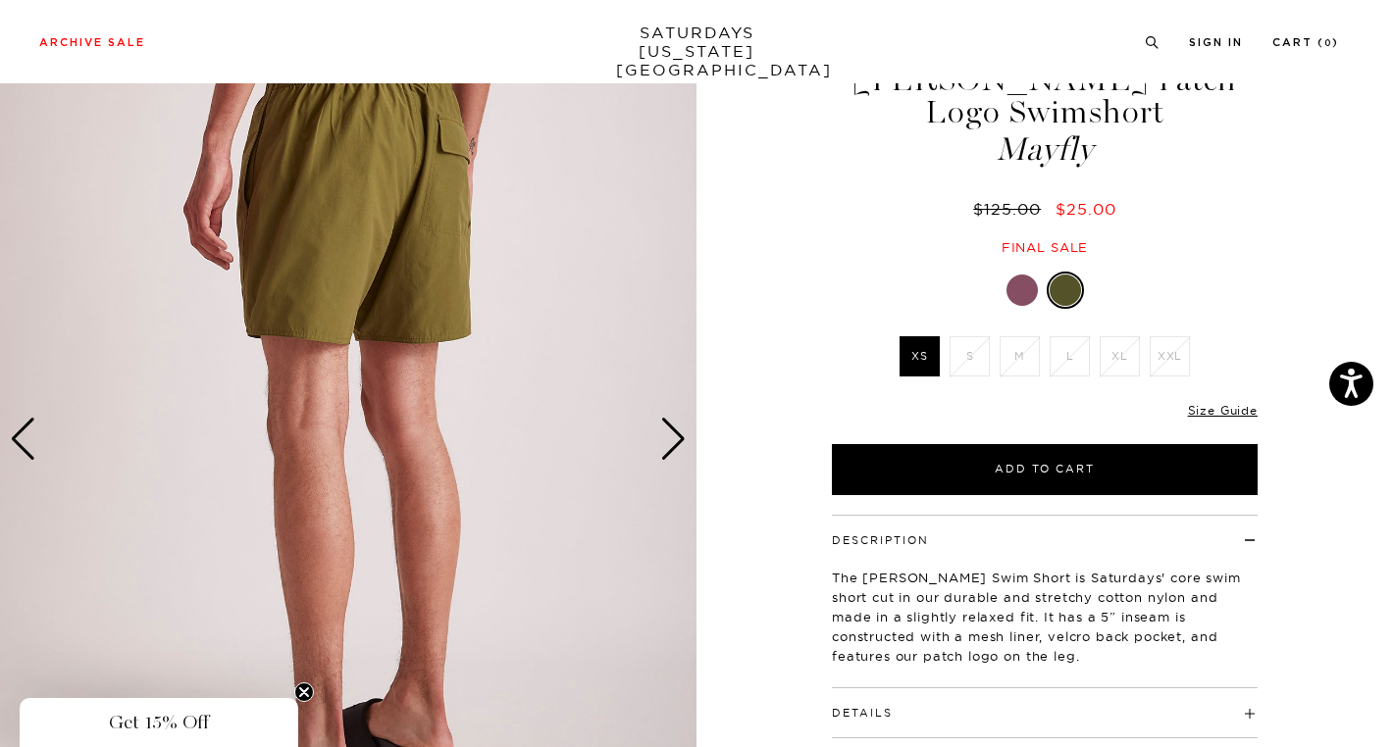
scroll to position [98, 0]
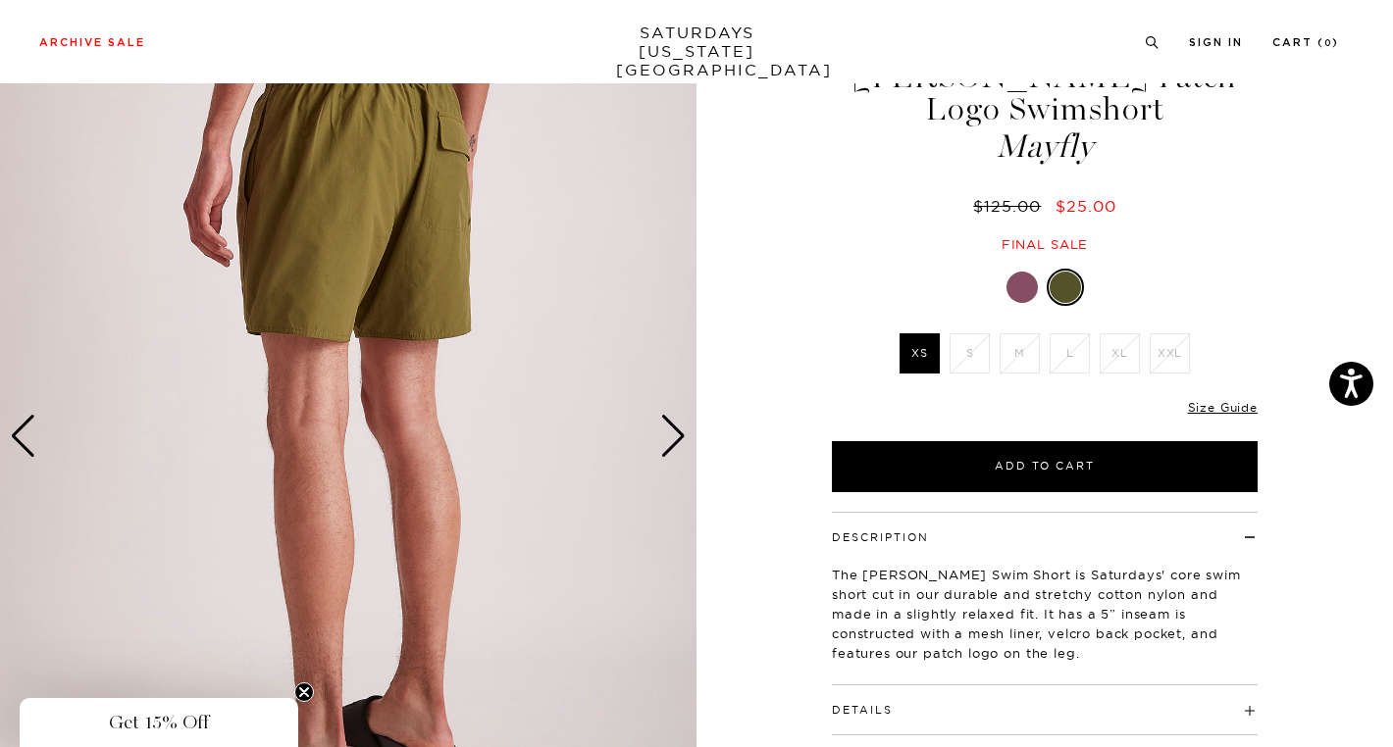
click at [9, 443] on img at bounding box center [348, 436] width 696 height 871
click at [9, 442] on img at bounding box center [348, 436] width 696 height 871
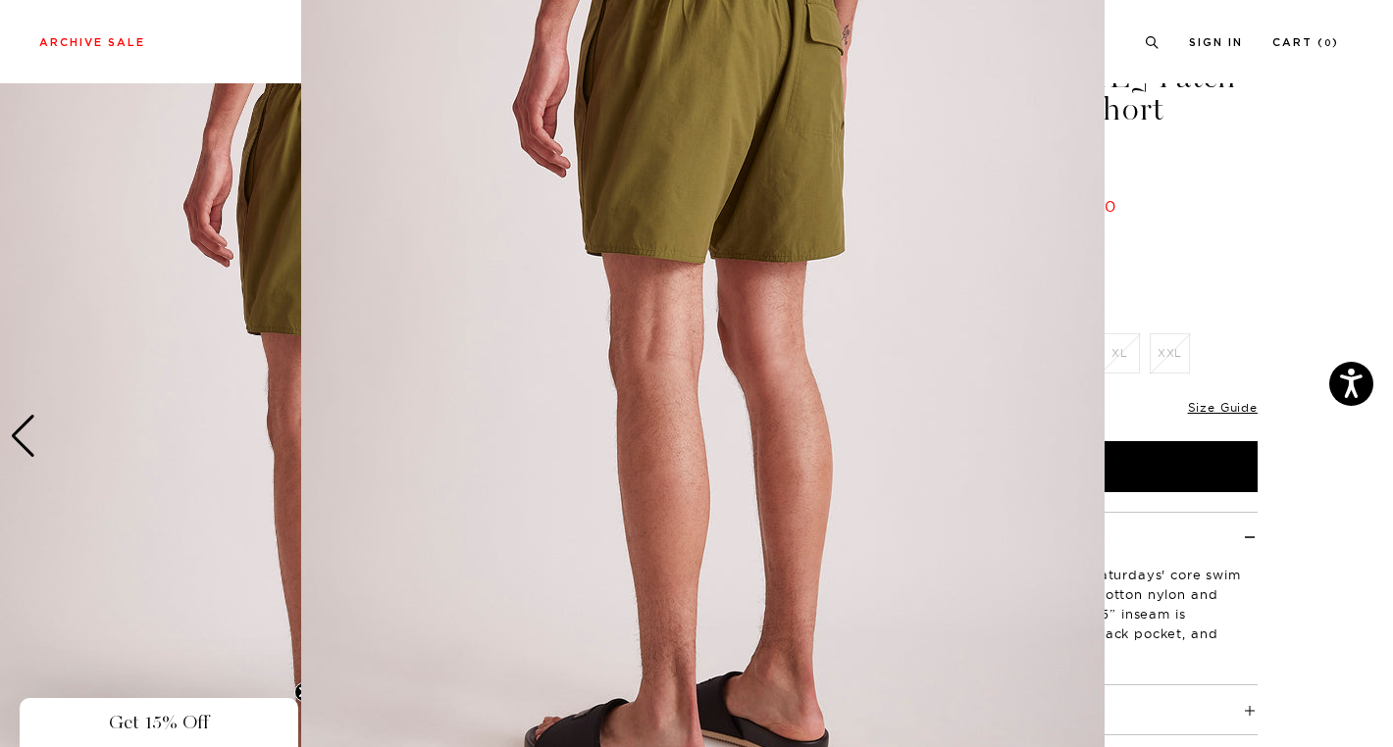
scroll to position [133, 0]
click at [20, 440] on figure at bounding box center [696, 373] width 1393 height 747
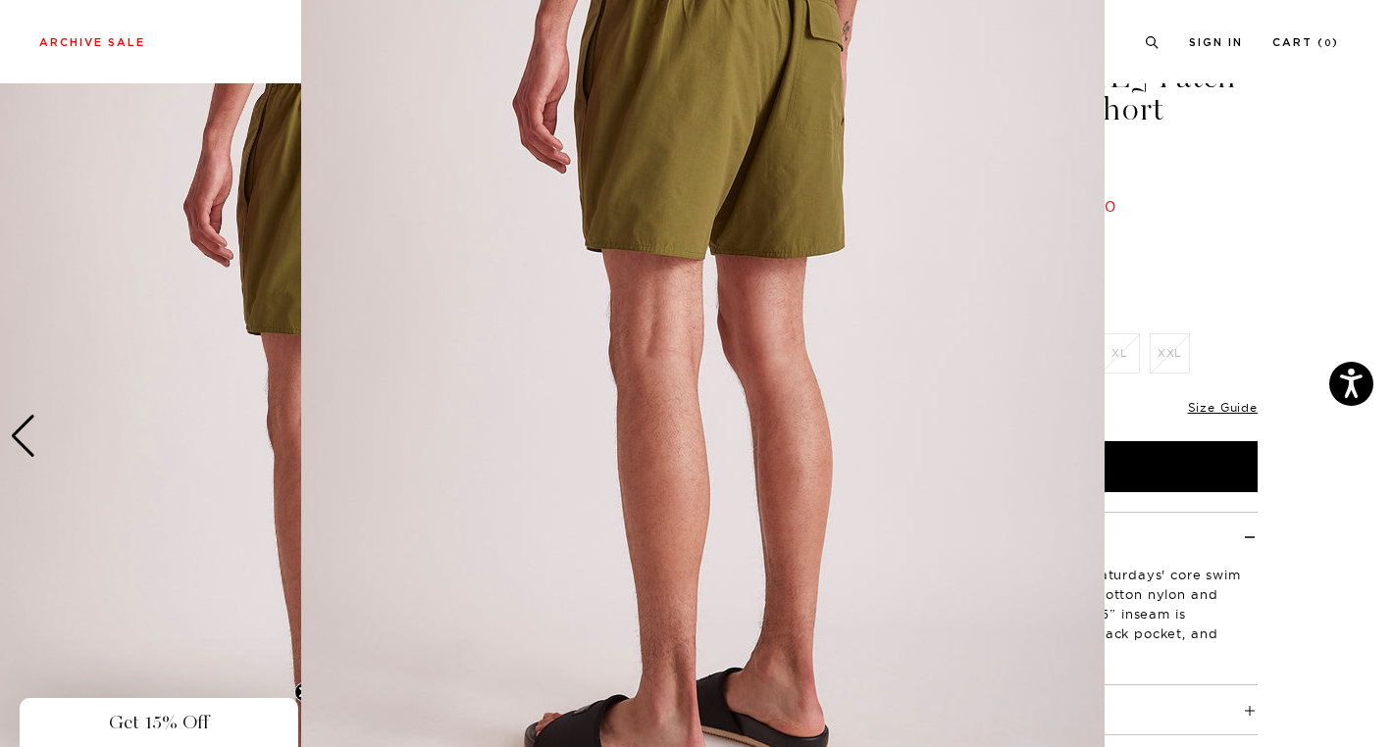
scroll to position [0, 0]
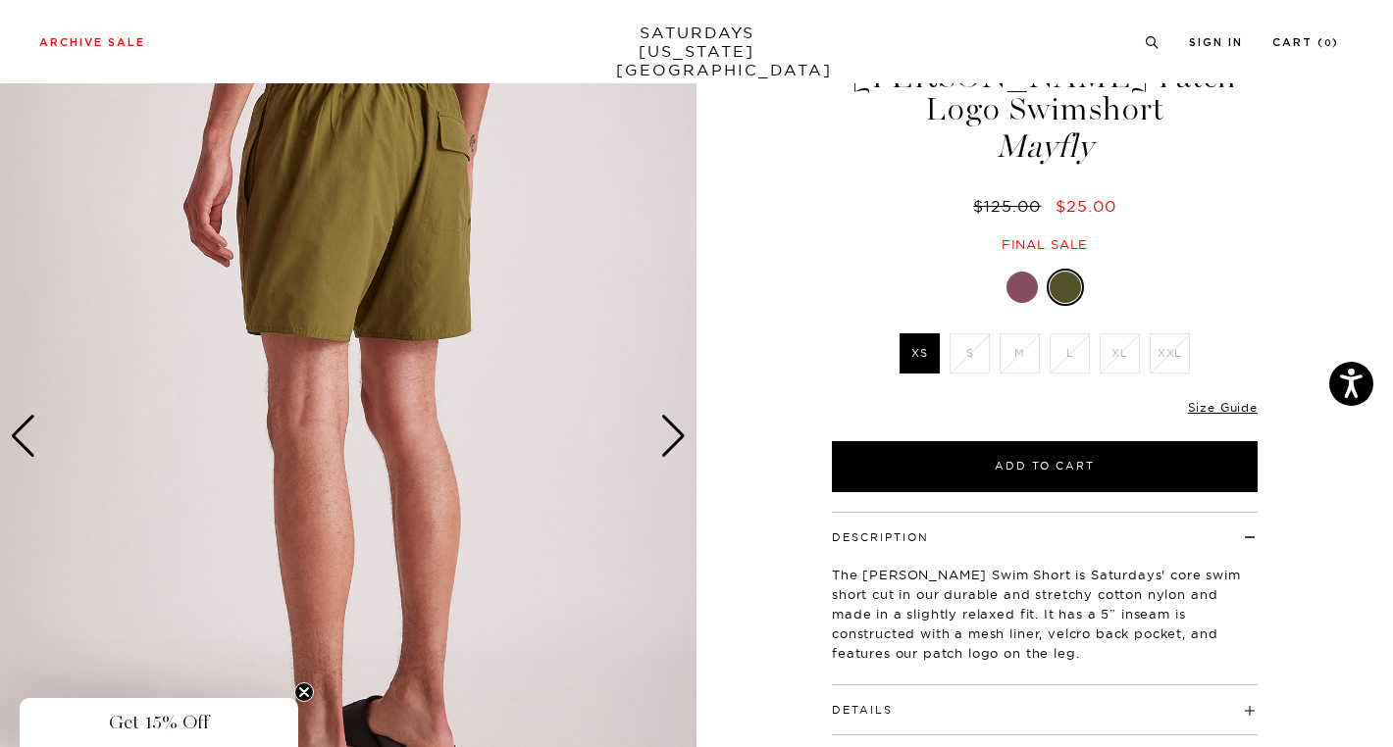
click at [20, 440] on div "Previous slide" at bounding box center [23, 436] width 26 height 43
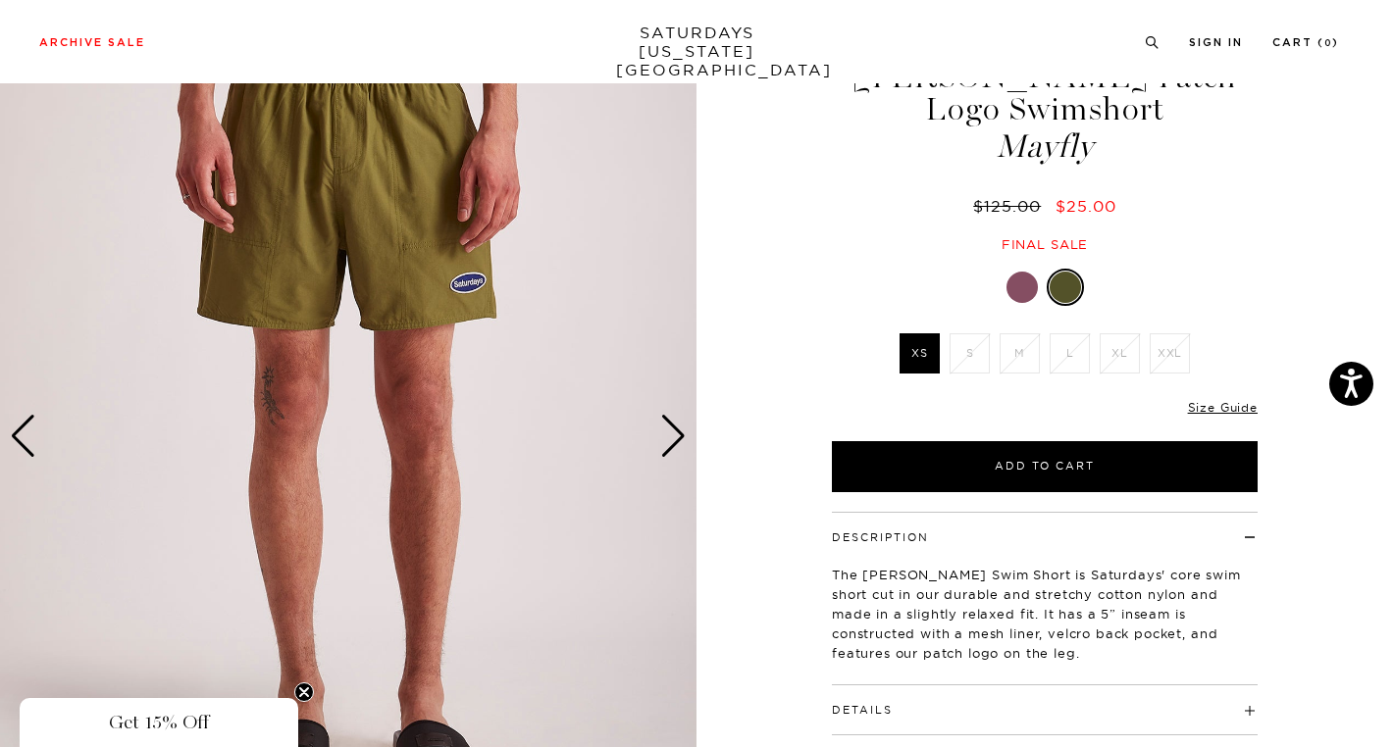
click at [20, 440] on div "Previous slide" at bounding box center [23, 436] width 26 height 43
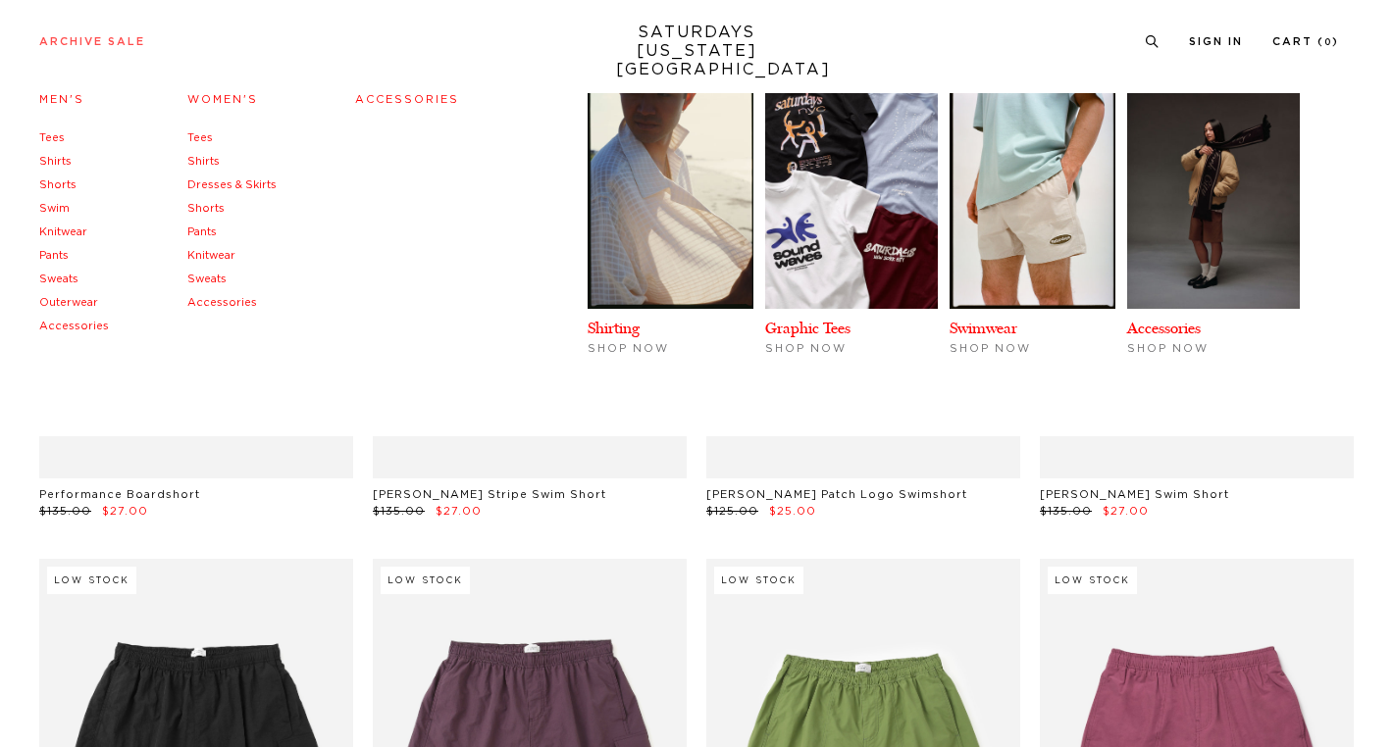
scroll to position [589, 0]
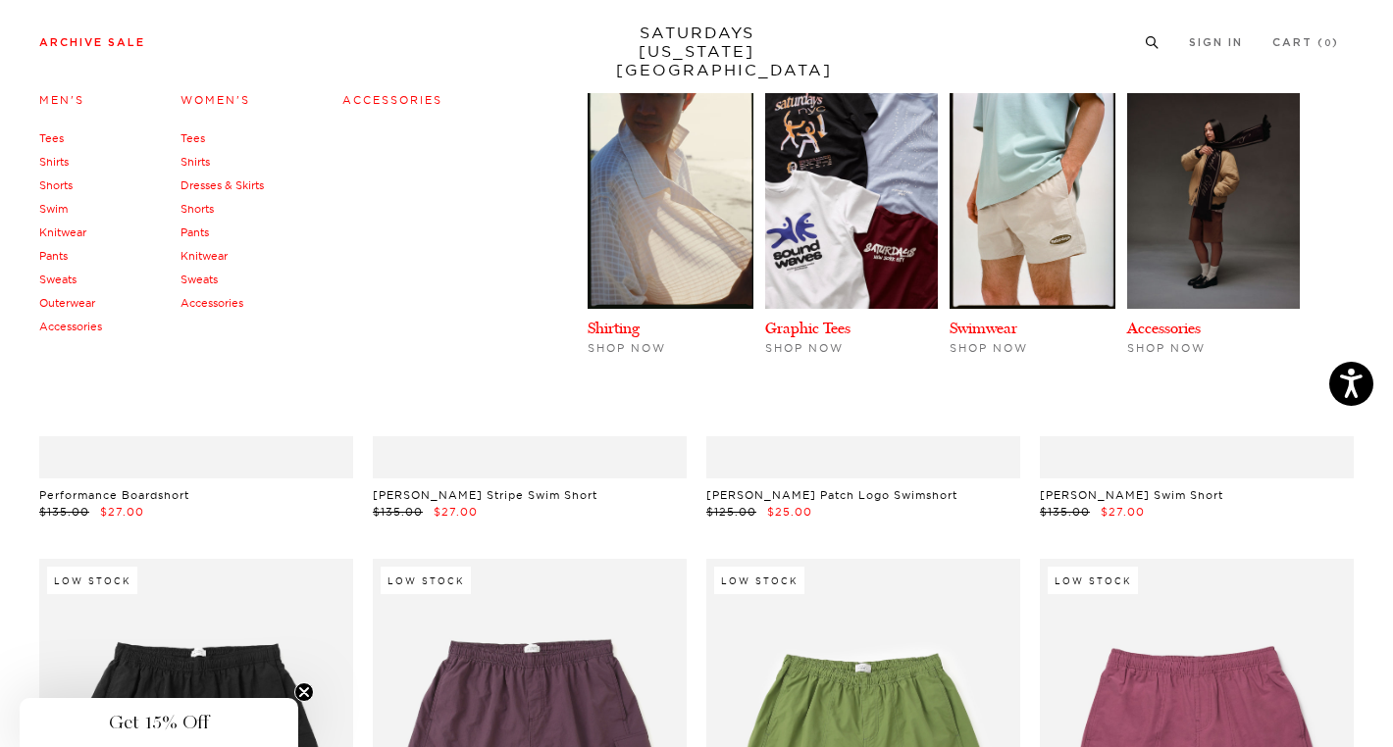
click at [59, 135] on link "Tees" at bounding box center [51, 138] width 25 height 14
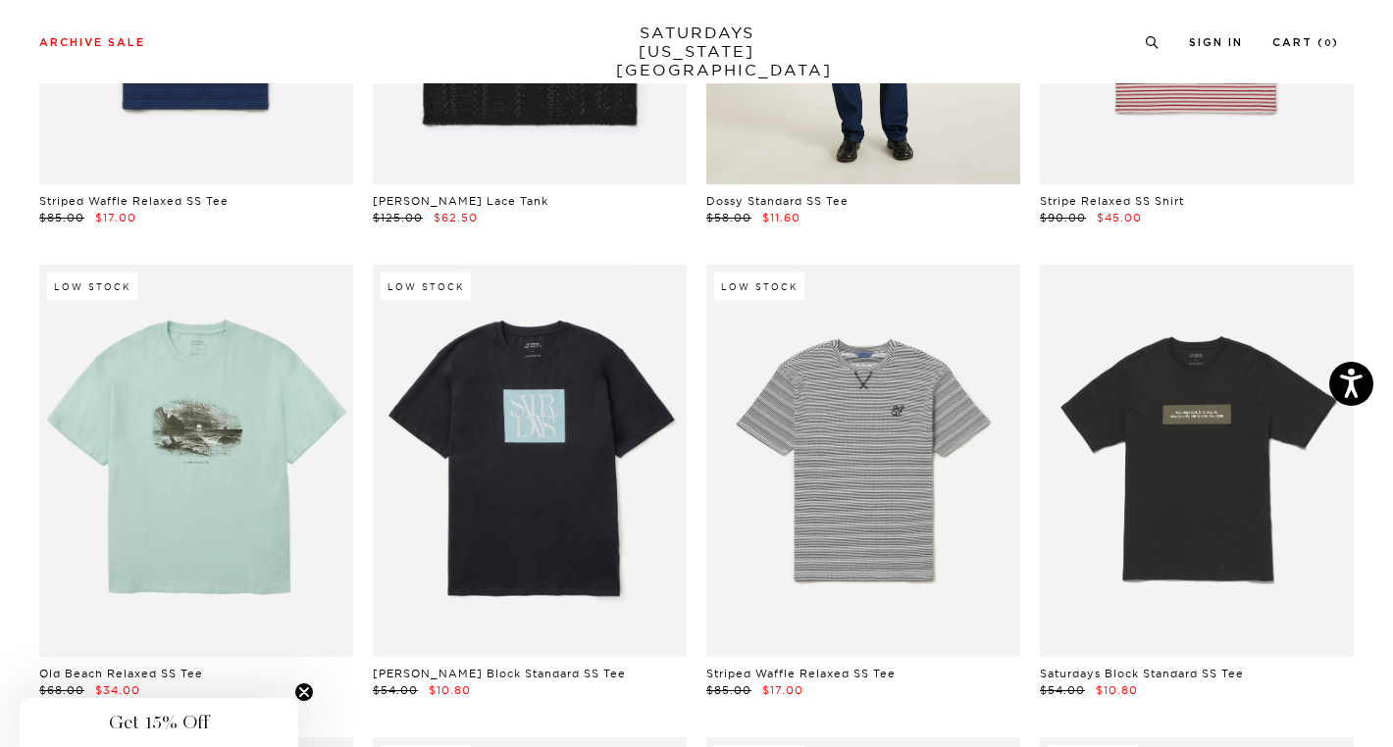
scroll to position [1079, 0]
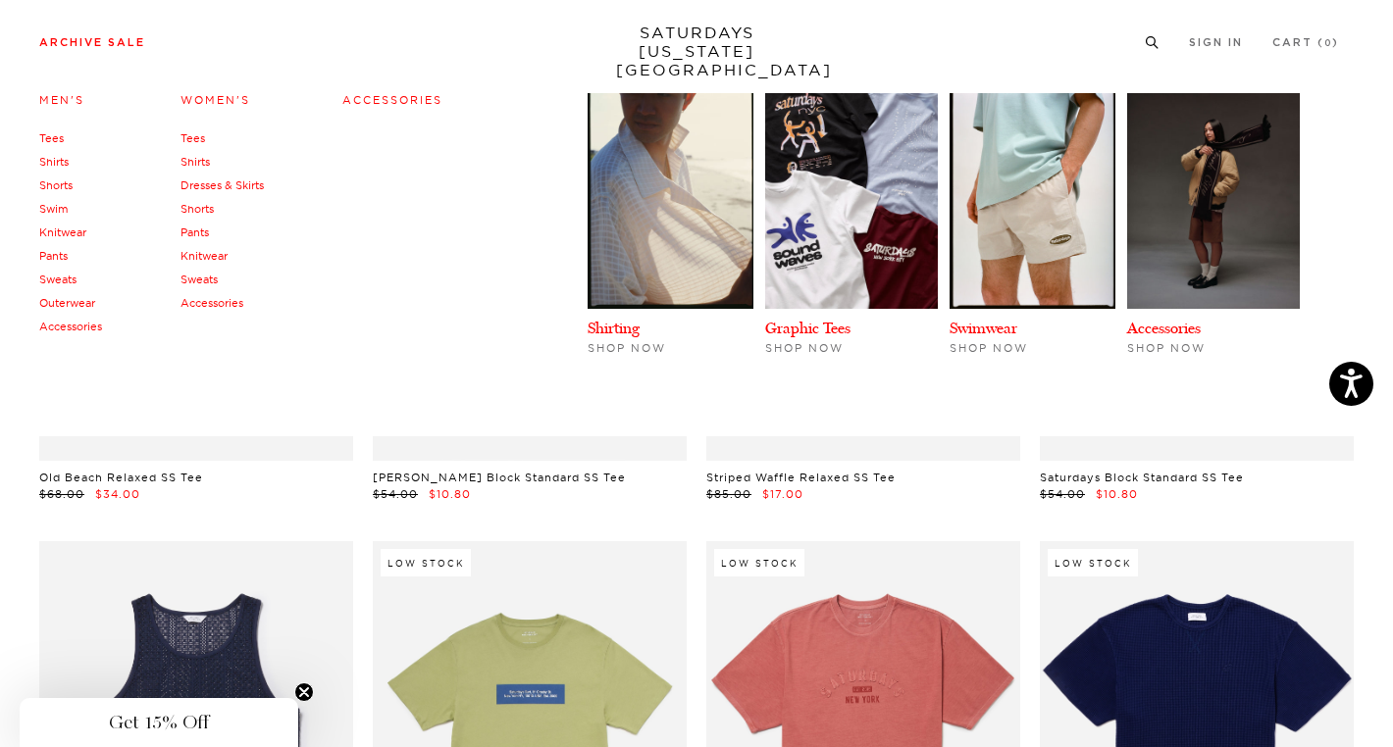
click at [72, 278] on link "Sweats" at bounding box center [57, 280] width 37 height 14
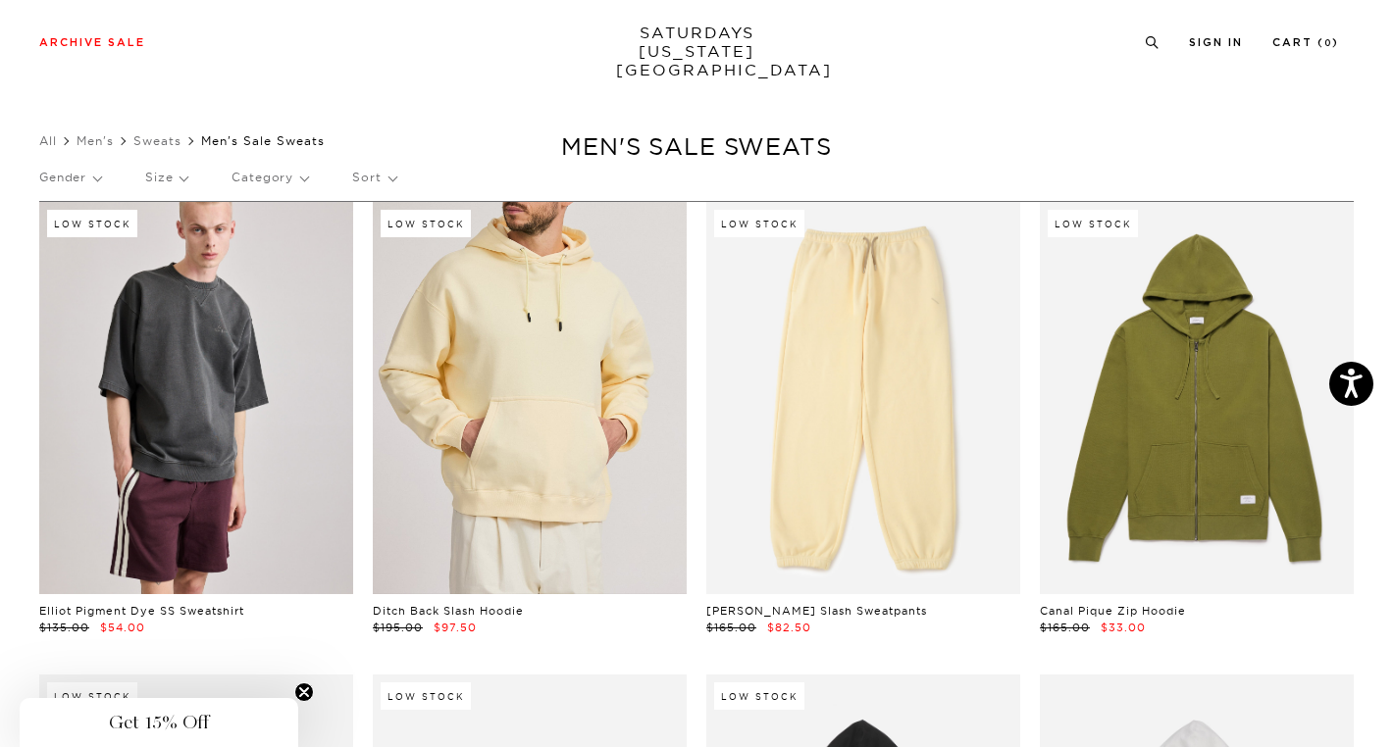
scroll to position [490, 0]
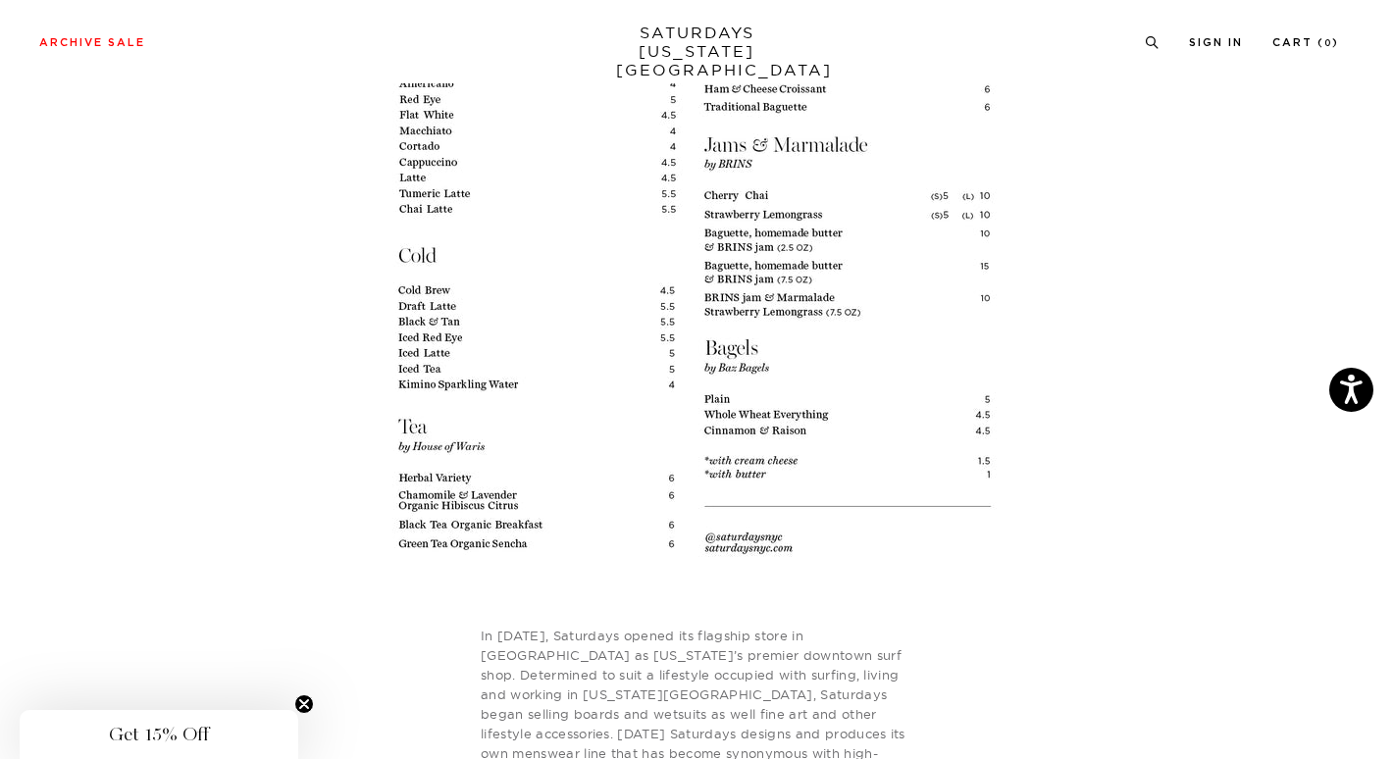
click at [735, 254] on img at bounding box center [694, 78] width 672 height 1095
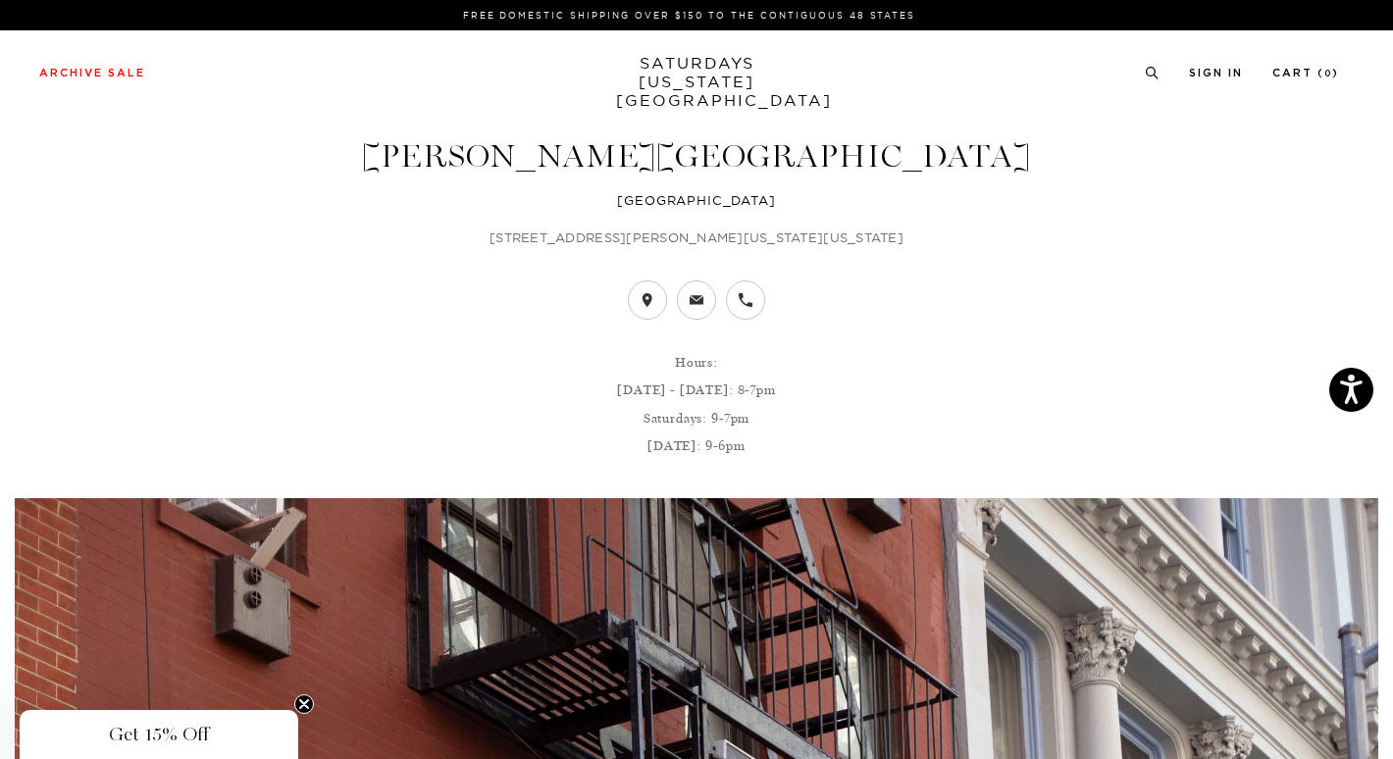
click at [700, 156] on h1 "[PERSON_NAME][GEOGRAPHIC_DATA]" at bounding box center [696, 156] width 1363 height 32
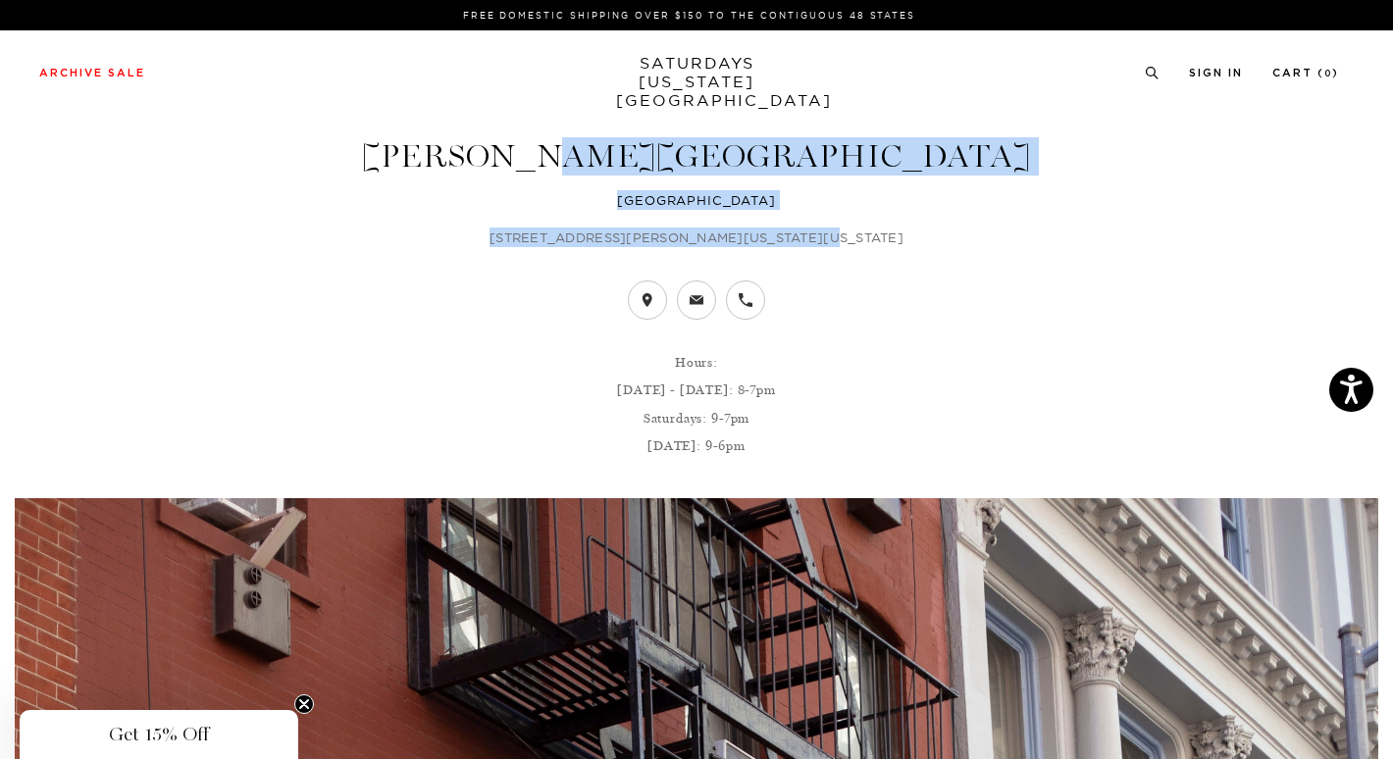
drag, startPoint x: 601, startPoint y: 151, endPoint x: 839, endPoint y: 224, distance: 248.2
copy header "[PERSON_NAME][GEOGRAPHIC_DATA] [GEOGRAPHIC_DATA] [STREET_ADDRESS][PERSON_NAME][…"
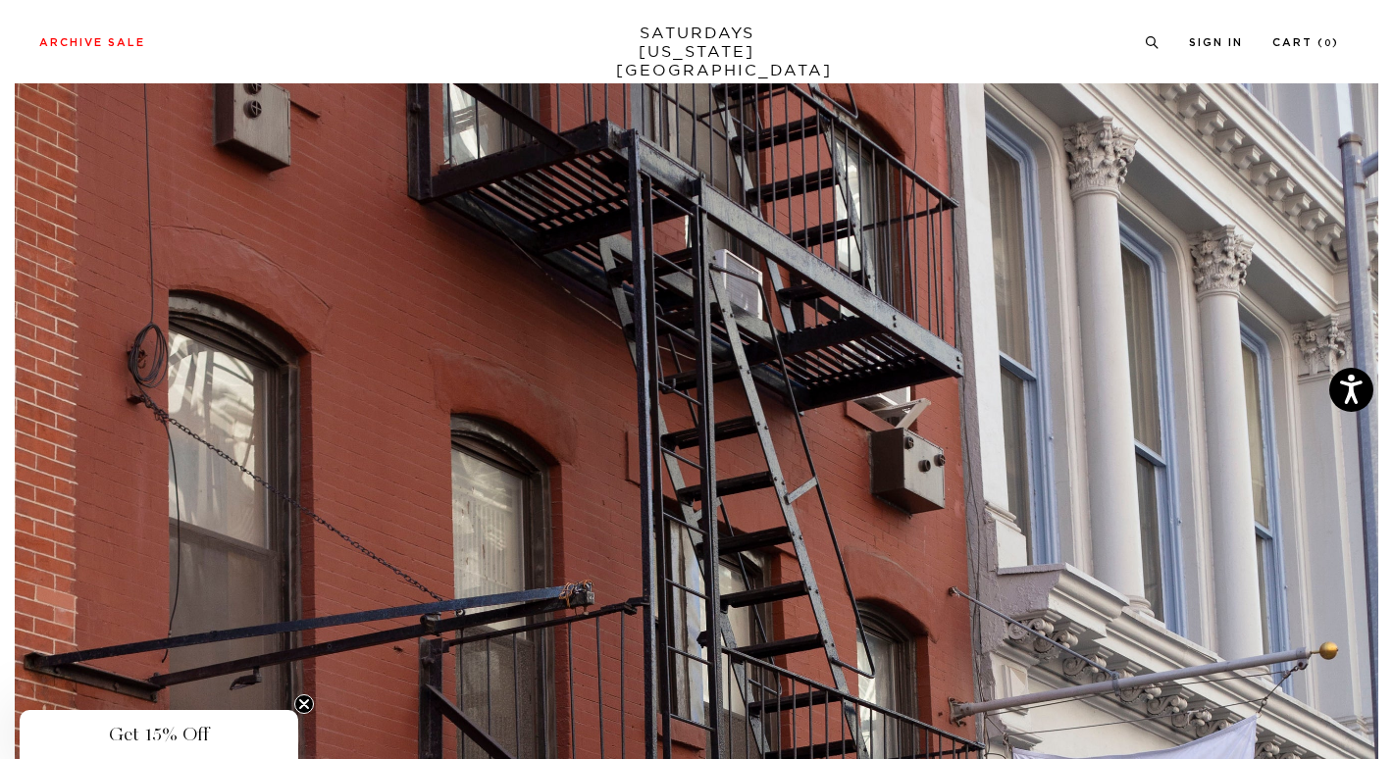
scroll to position [196, 0]
